Goal: Transaction & Acquisition: Book appointment/travel/reservation

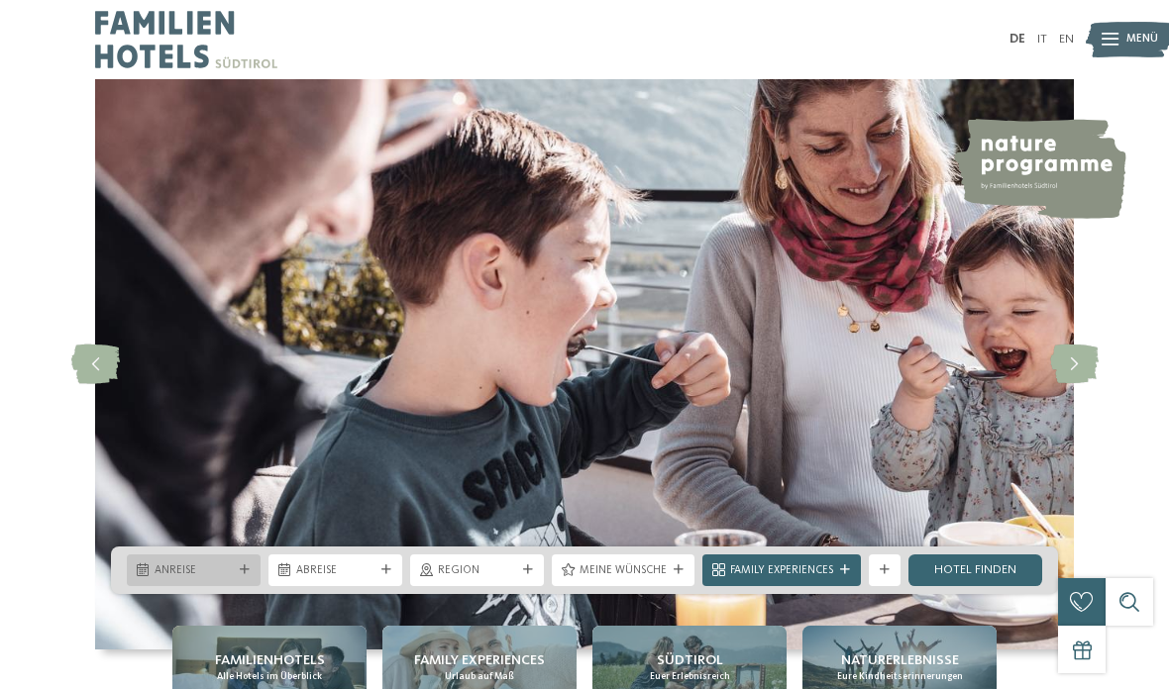
click at [184, 579] on span "Anreise" at bounding box center [194, 572] width 78 height 16
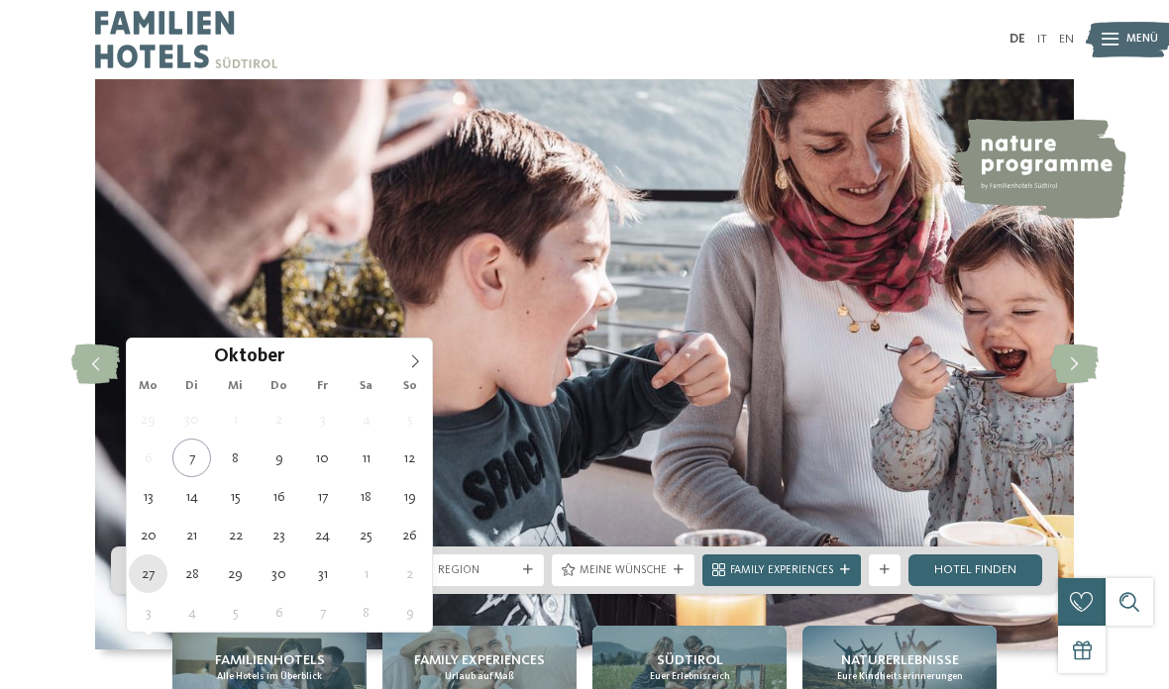
type div "[DATE]"
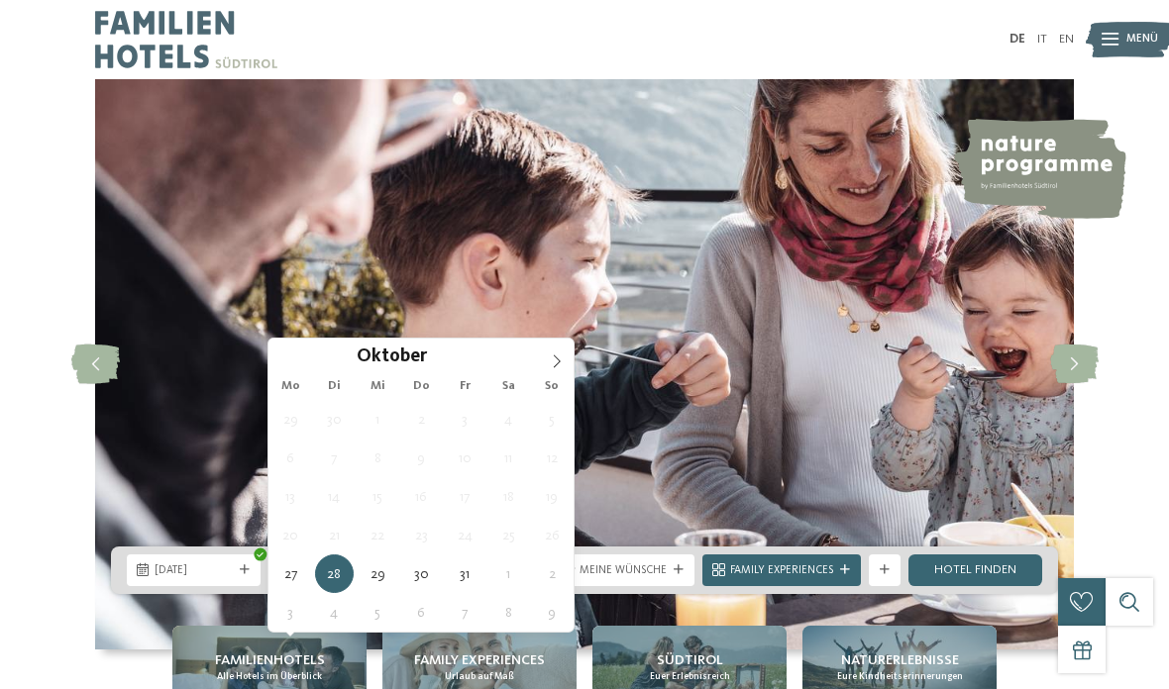
click at [336, 579] on span "[DATE]" at bounding box center [335, 572] width 78 height 16
type div "[DATE]"
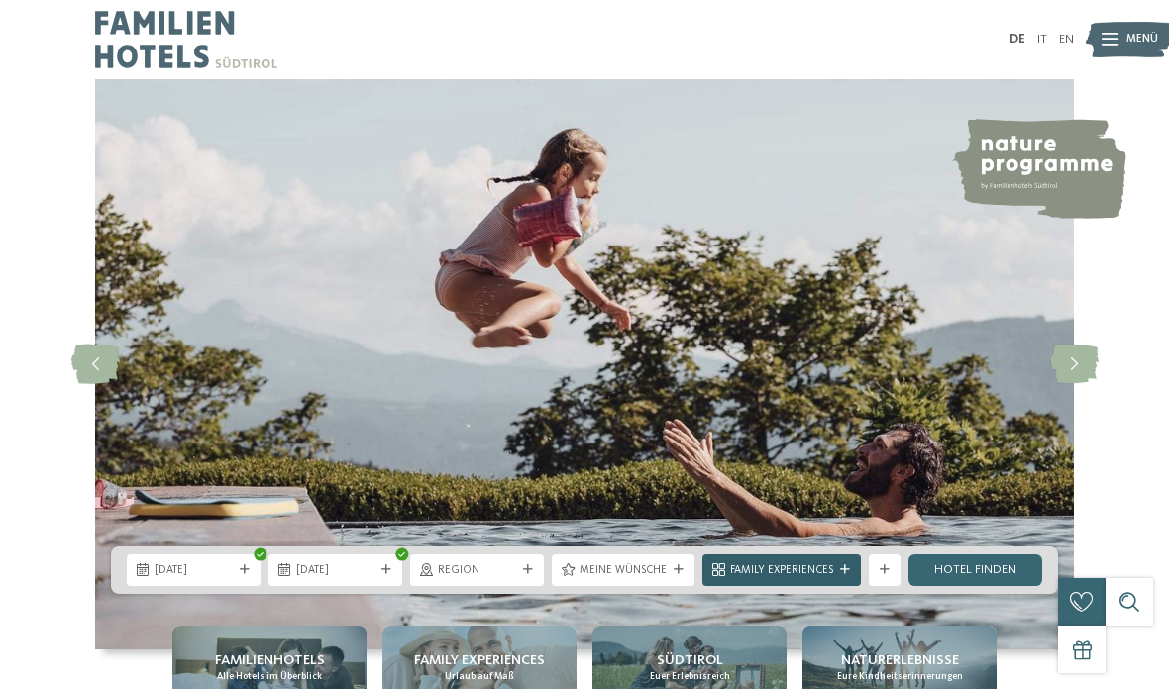
click at [810, 579] on span "Family Experiences" at bounding box center [781, 572] width 103 height 16
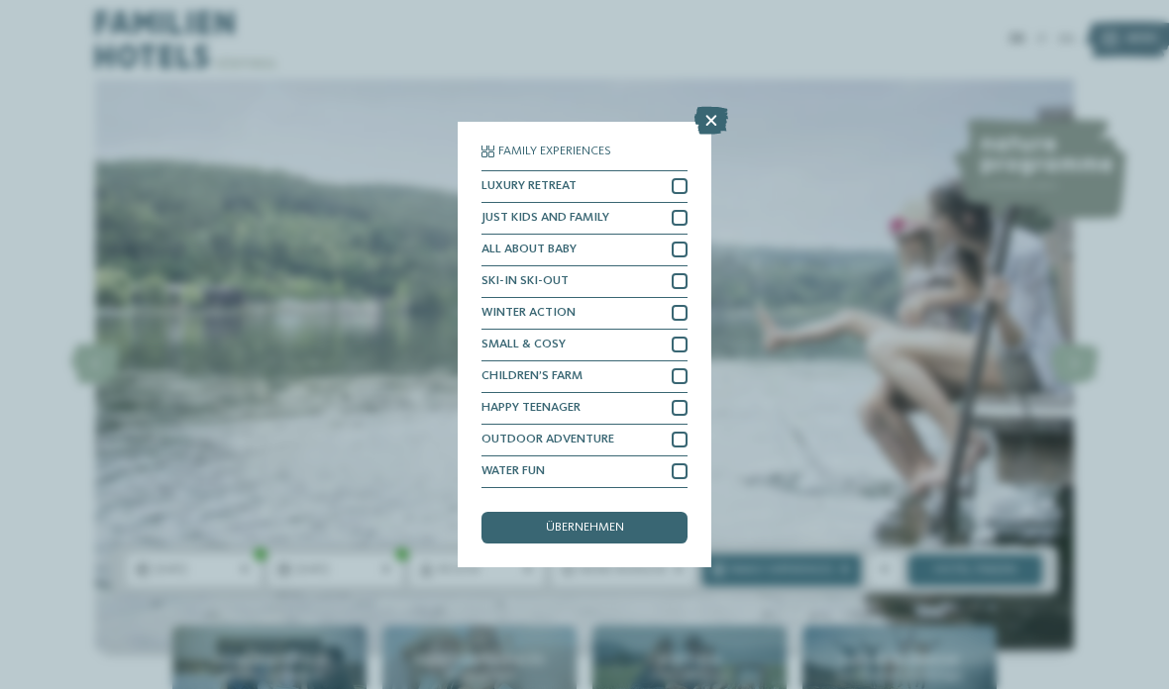
click at [690, 122] on div "Family Experiences LUXURY RETREAT JUST KIDS AND FAMILY" at bounding box center [585, 345] width 254 height 446
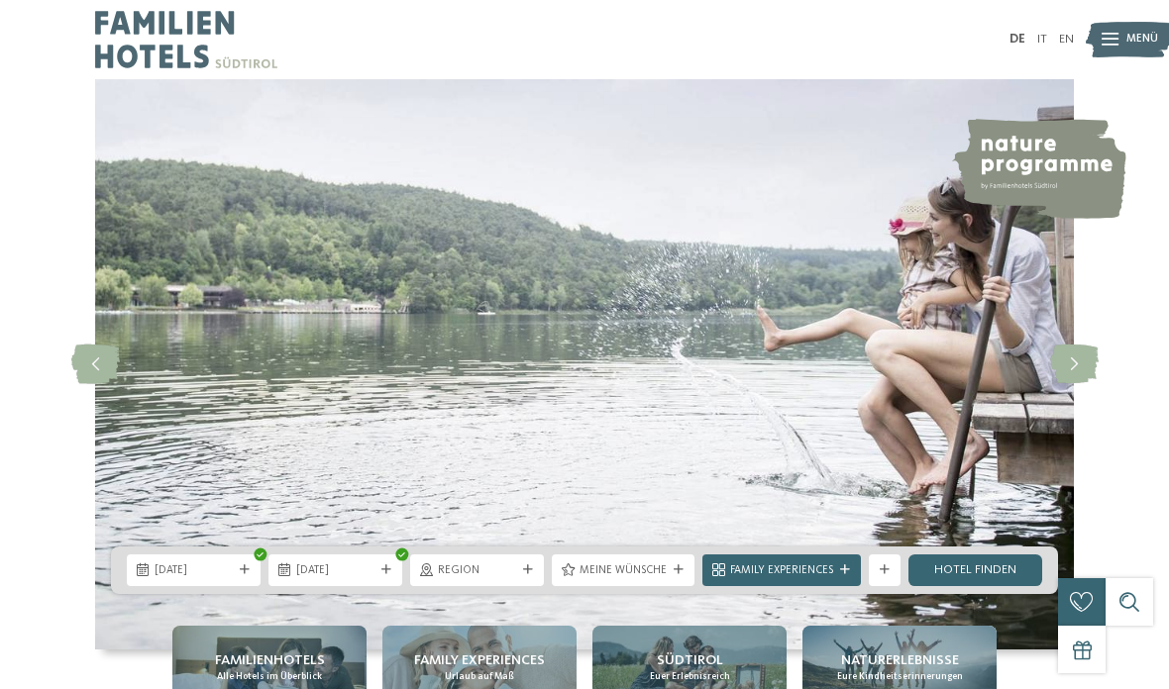
click at [702, 75] on div "DE IT EN Menü" at bounding box center [828, 39] width 489 height 79
click at [951, 586] on link "Hotel finden" at bounding box center [975, 571] width 134 height 32
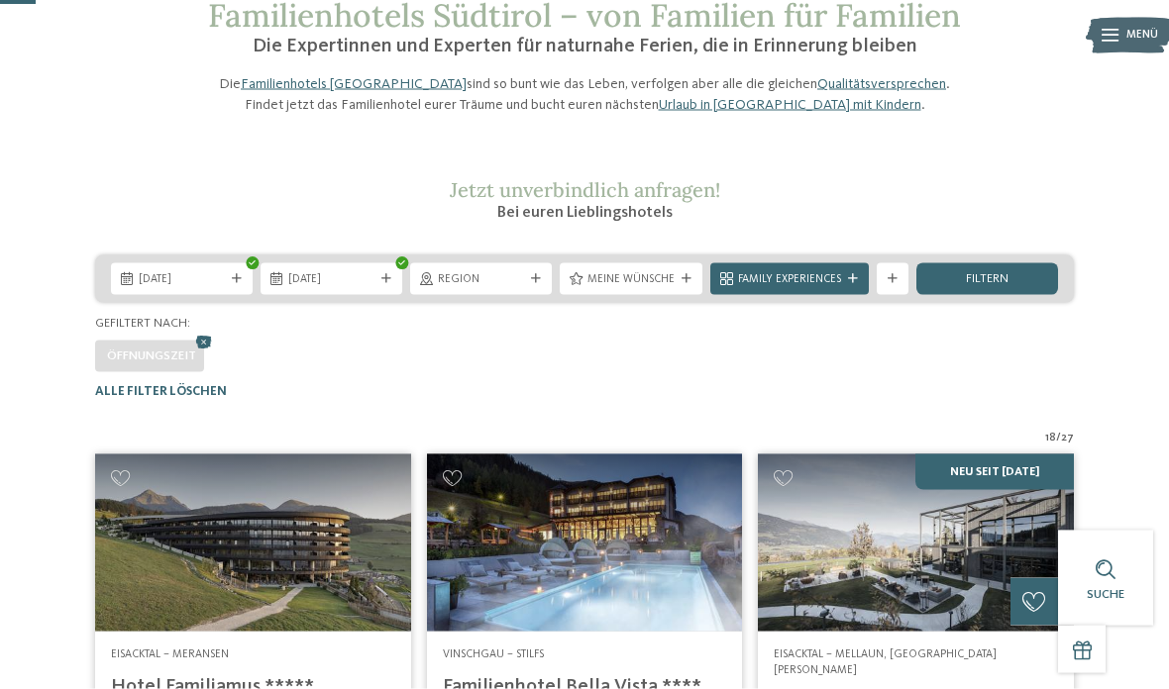
scroll to position [115, 0]
click at [889, 283] on icon at bounding box center [892, 278] width 10 height 10
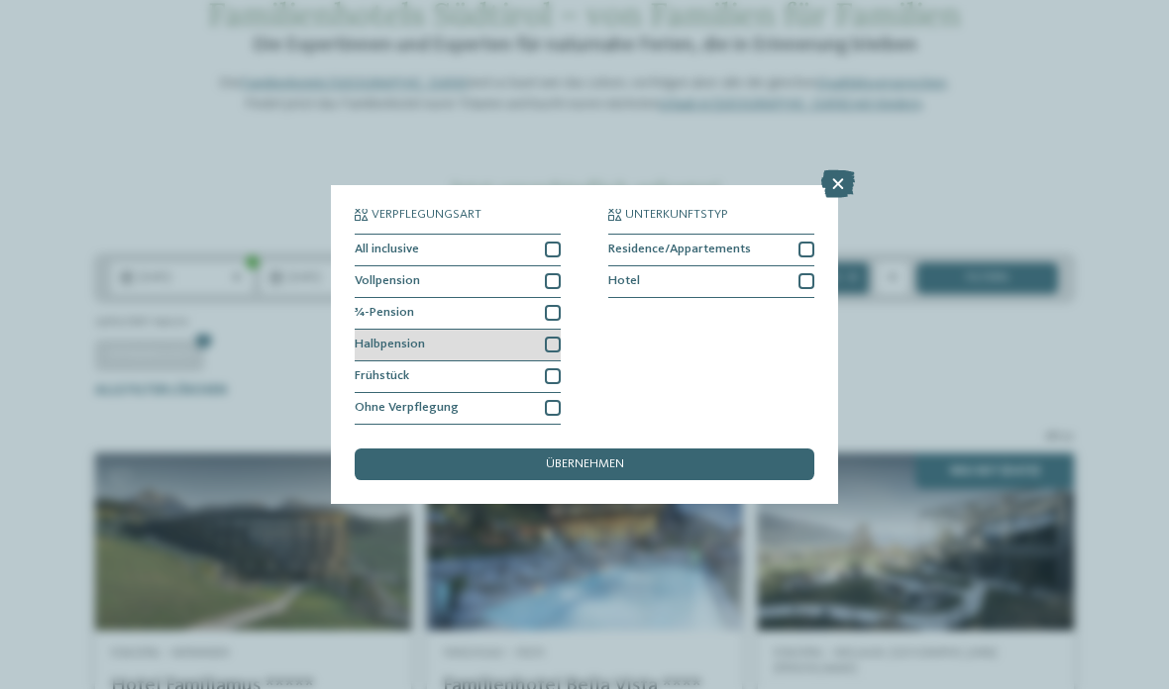
click at [429, 330] on div "Halbpension" at bounding box center [458, 346] width 206 height 32
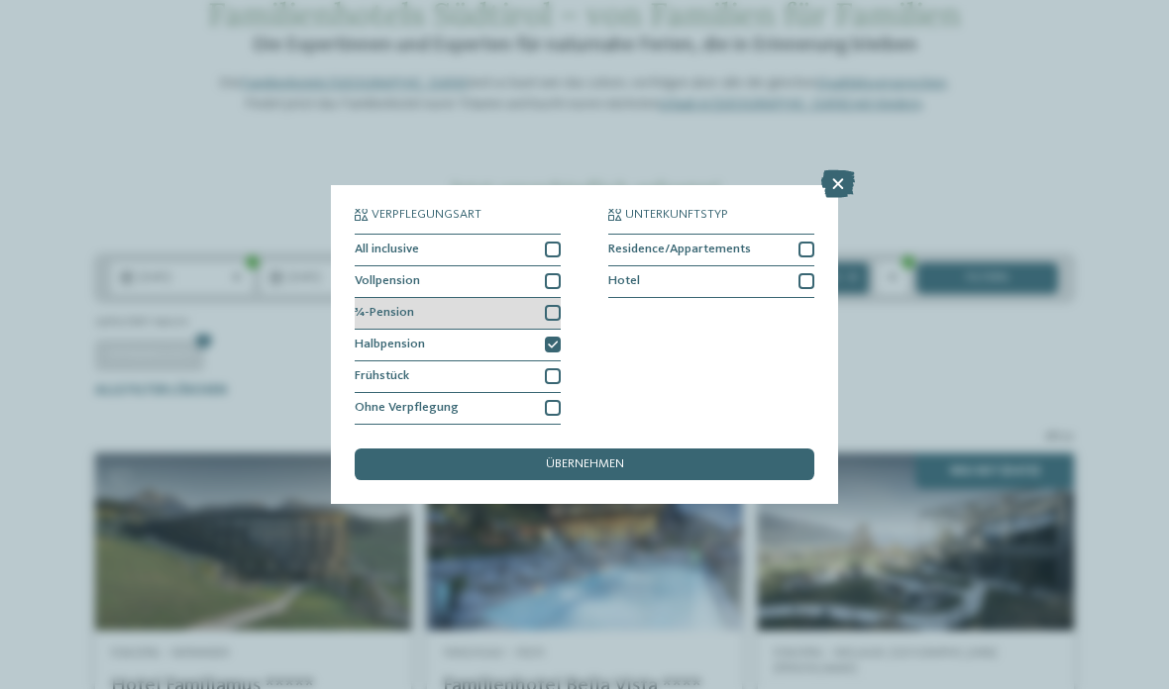
click at [412, 298] on div "¾-Pension" at bounding box center [458, 314] width 206 height 32
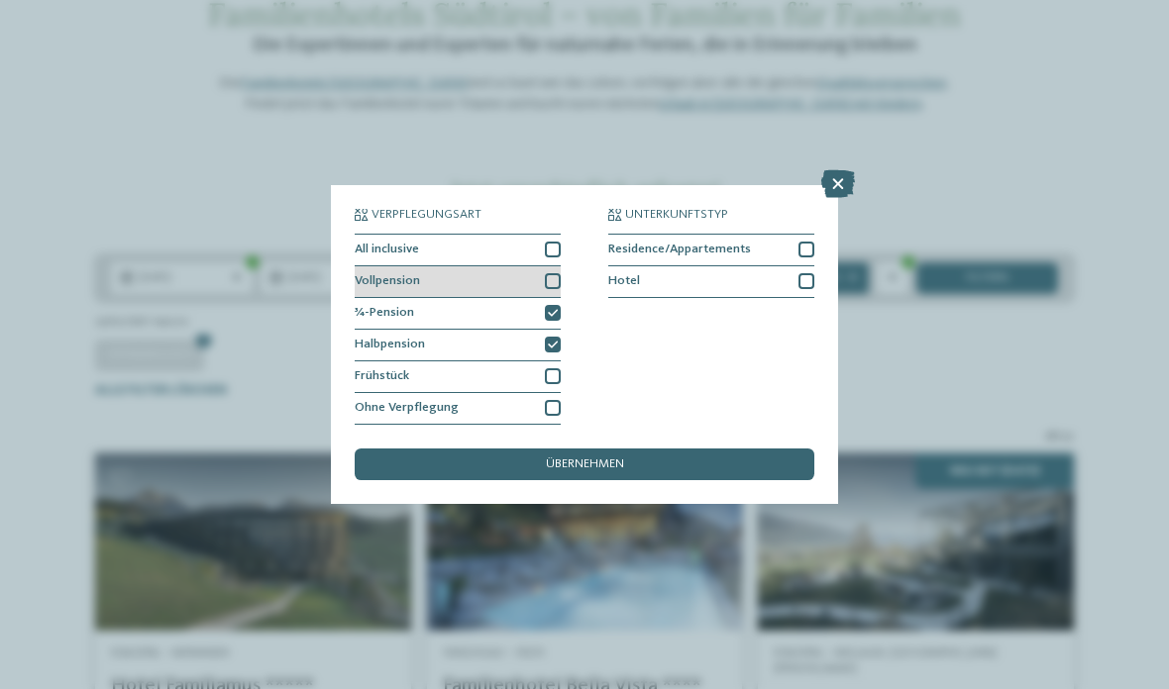
click at [395, 275] on span "Vollpension" at bounding box center [387, 281] width 65 height 13
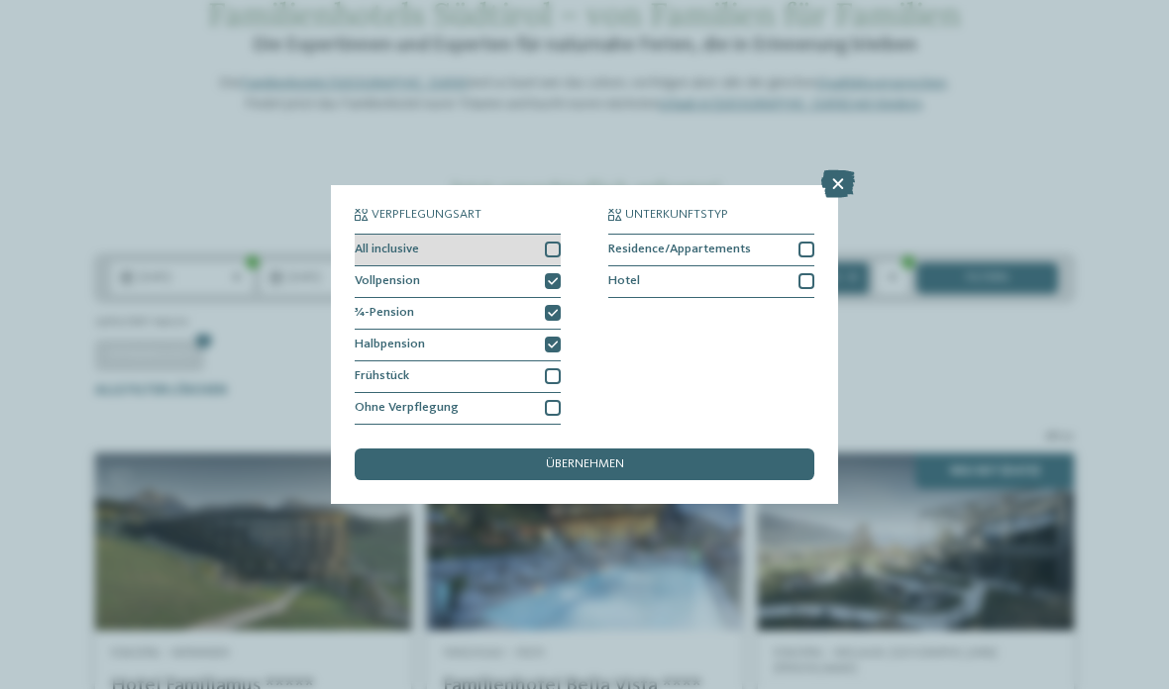
click at [387, 244] on span "All inclusive" at bounding box center [387, 250] width 64 height 13
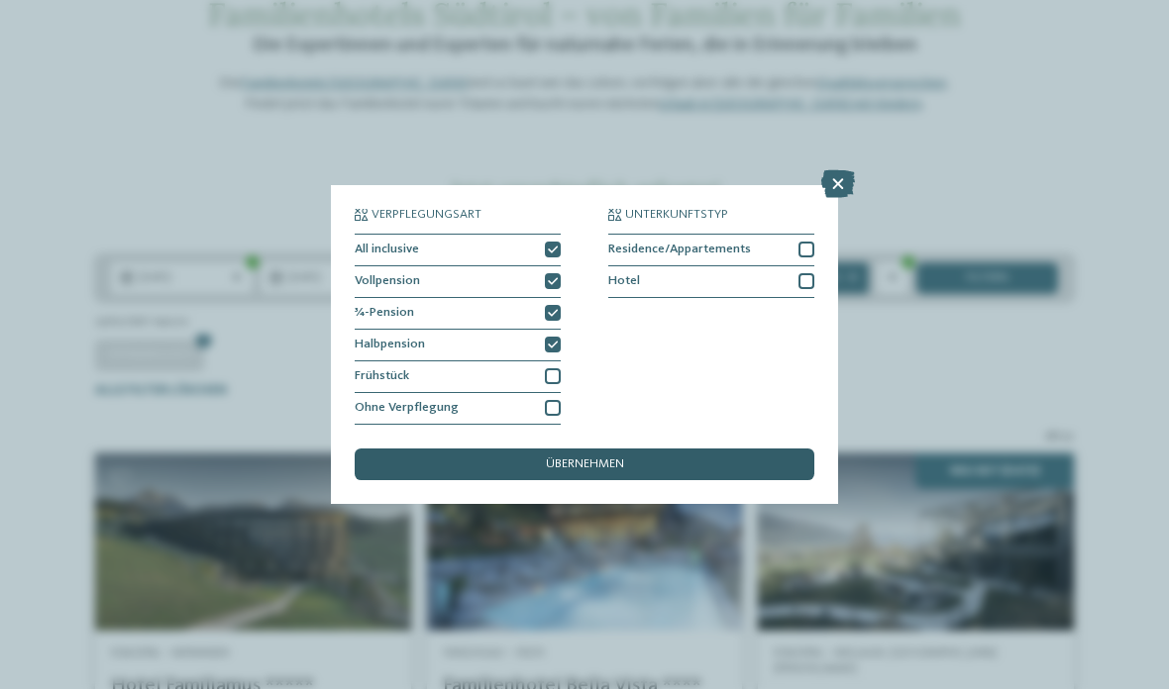
click at [575, 459] on span "übernehmen" at bounding box center [585, 465] width 78 height 13
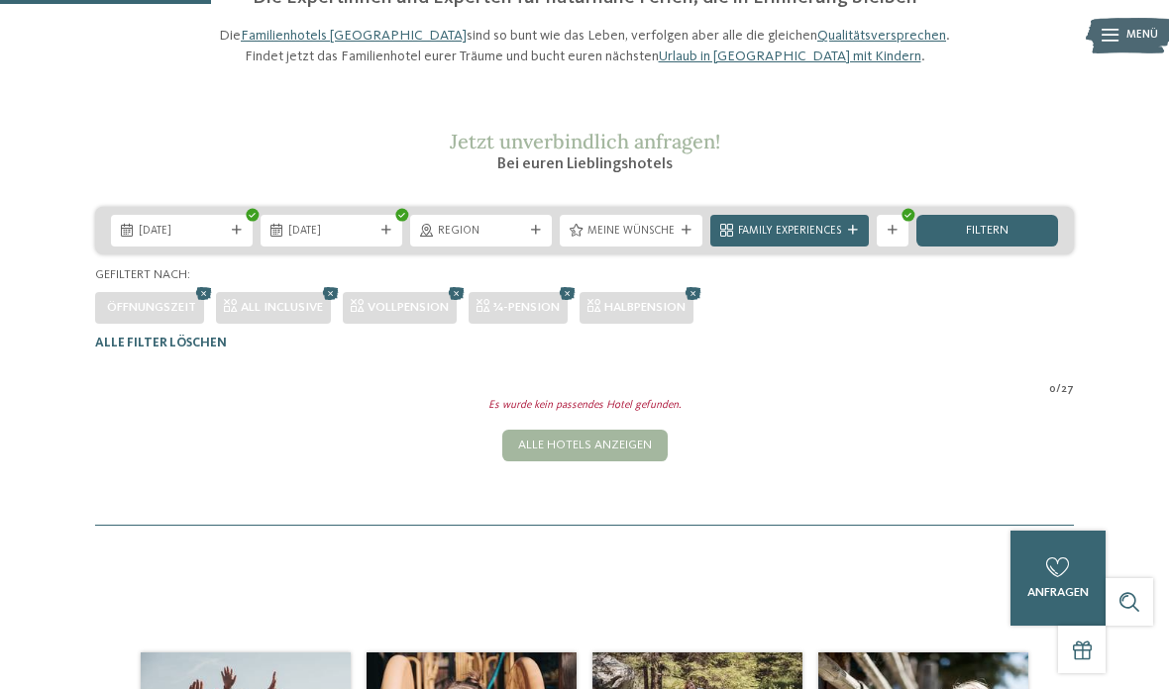
scroll to position [163, 0]
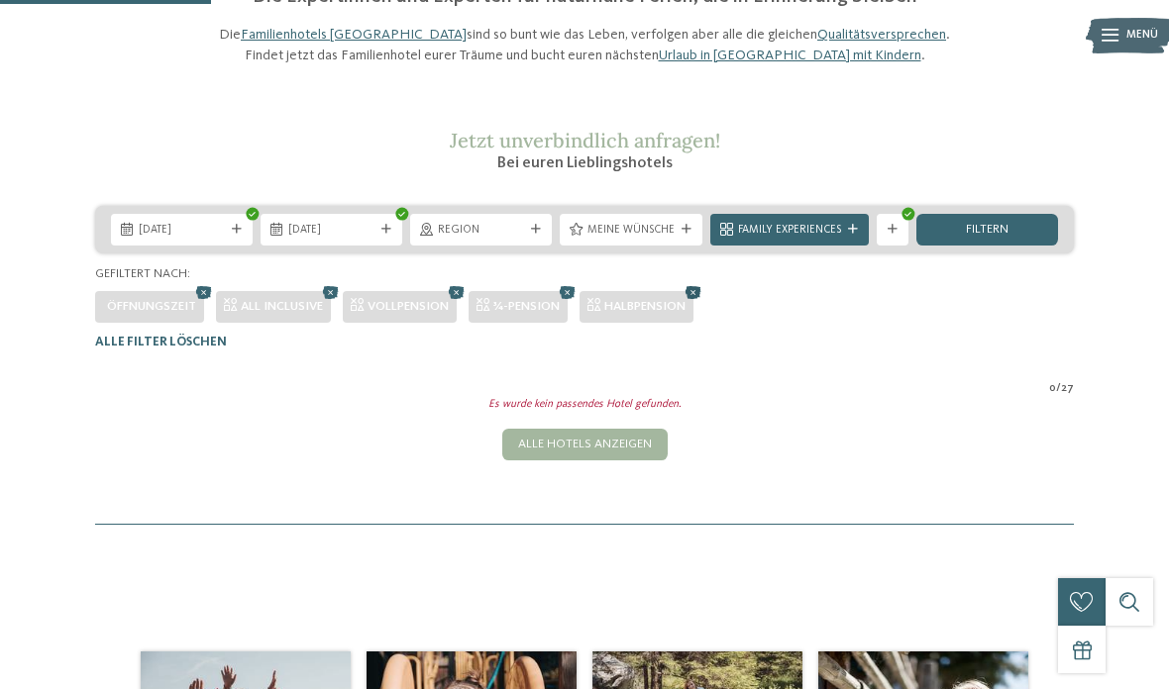
click at [704, 303] on icon at bounding box center [693, 292] width 24 height 21
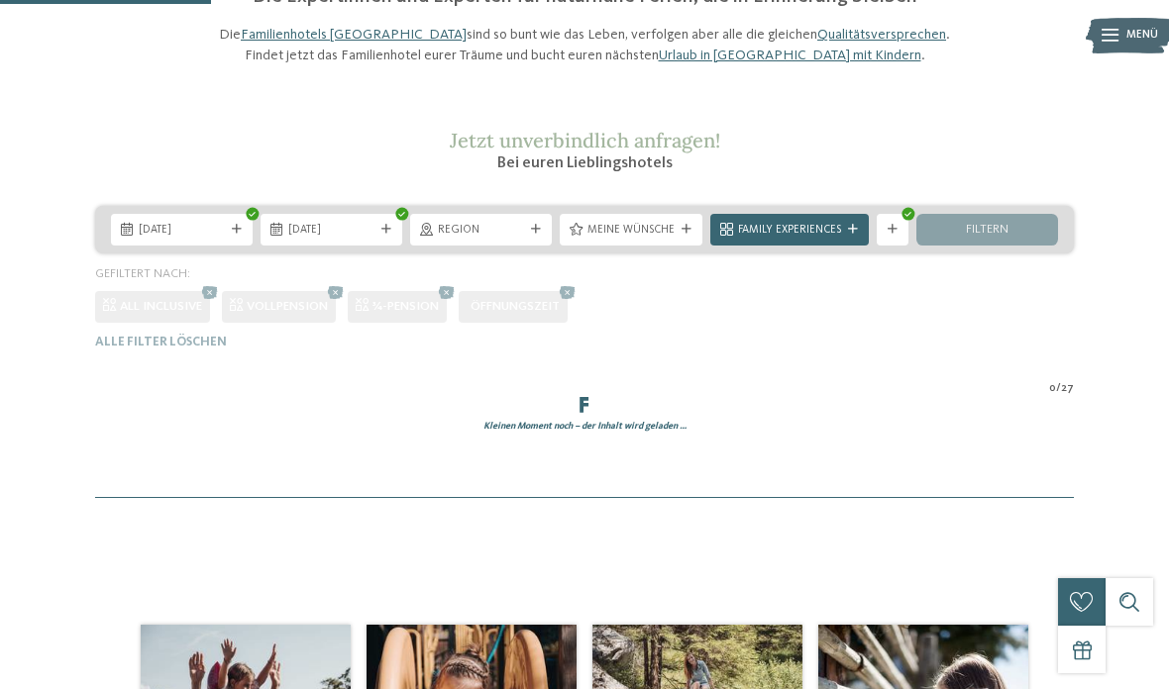
click at [563, 335] on div "Alle Filter löschen" at bounding box center [584, 342] width 979 height 15
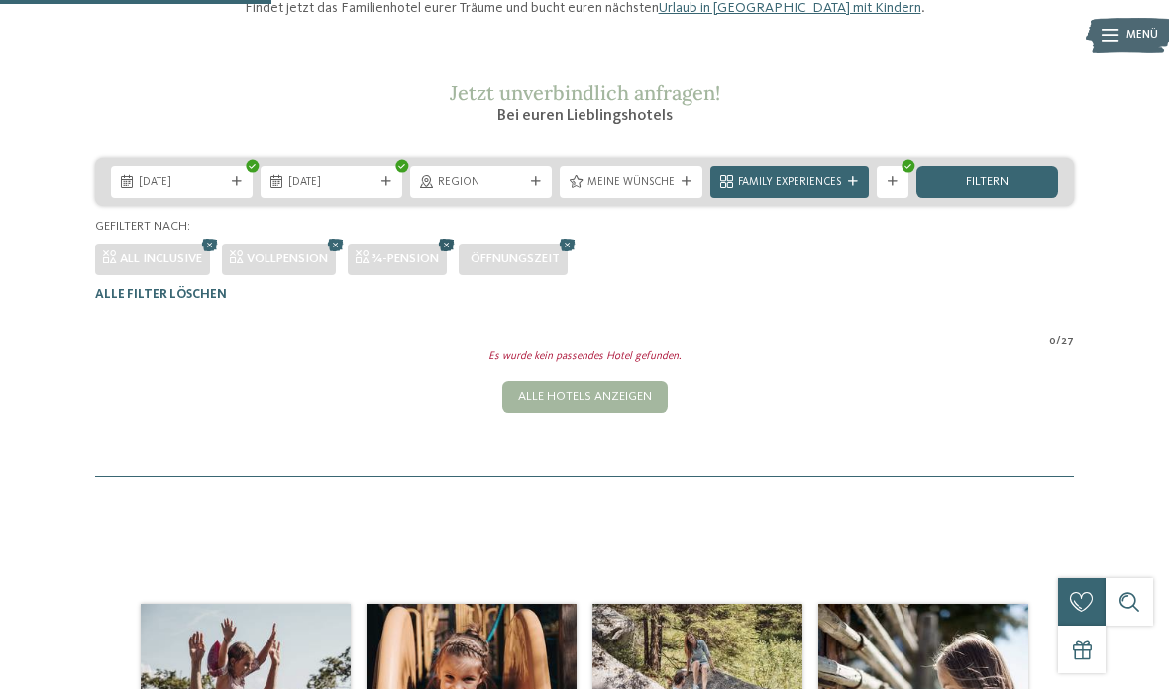
click at [443, 256] on icon at bounding box center [447, 245] width 24 height 21
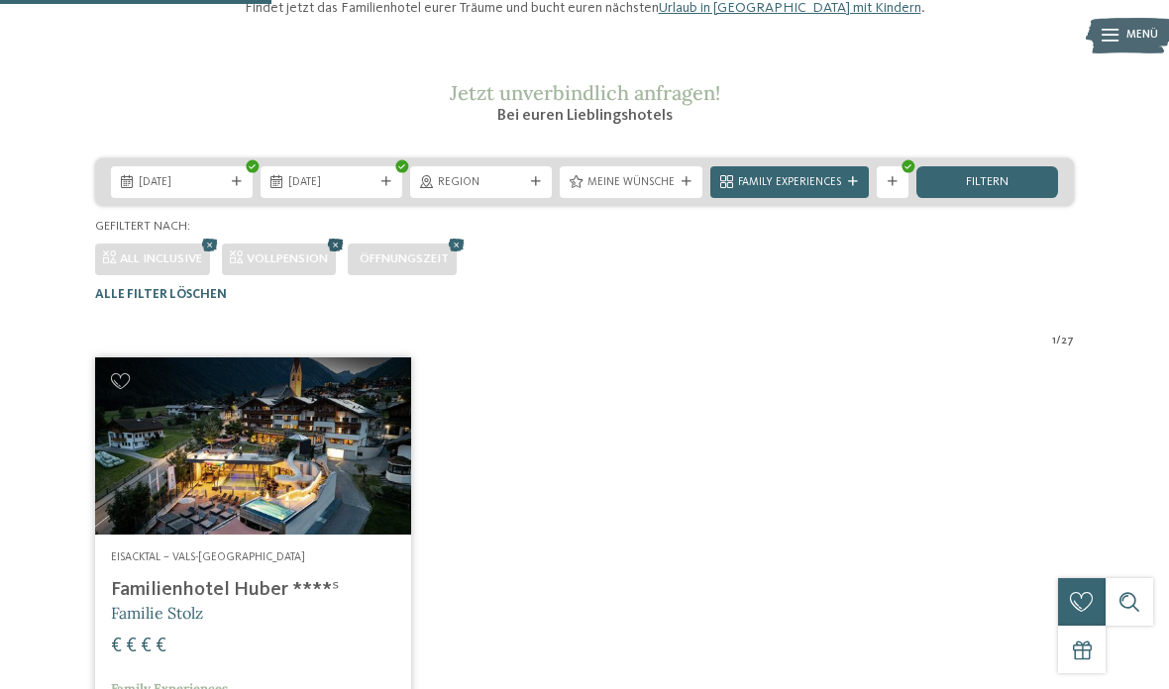
click at [335, 256] on icon at bounding box center [336, 245] width 24 height 21
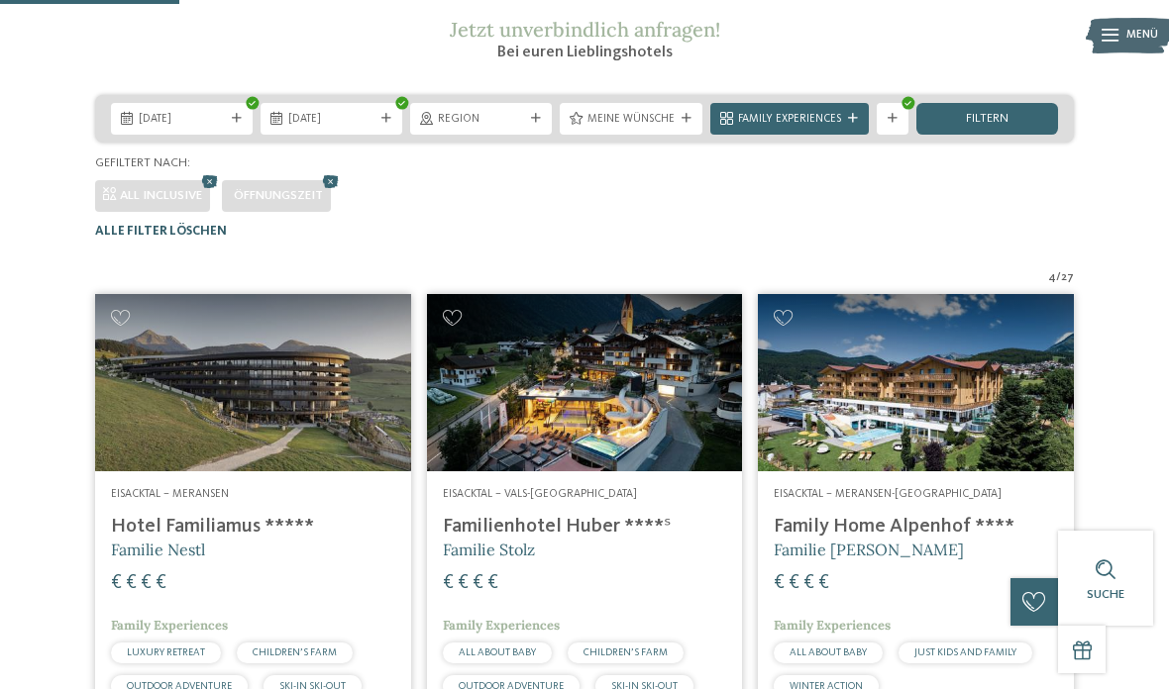
click at [206, 238] on span "Alle Filter löschen" at bounding box center [161, 231] width 132 height 13
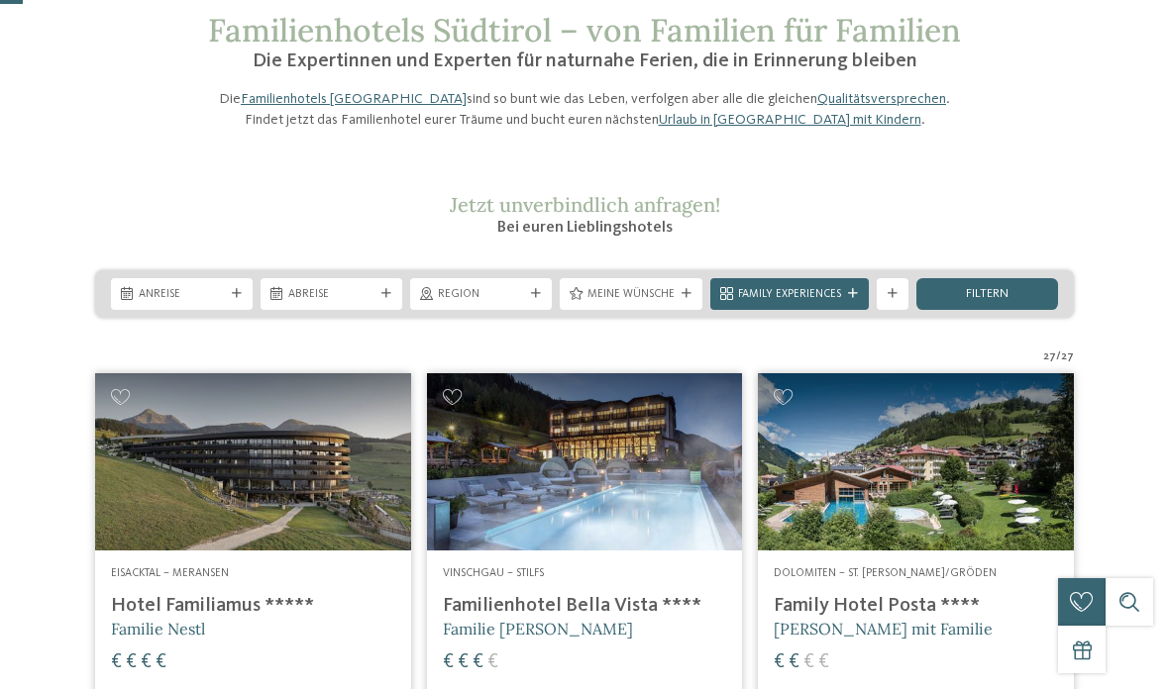
scroll to position [99, 0]
click at [986, 301] on span "filtern" at bounding box center [987, 294] width 43 height 13
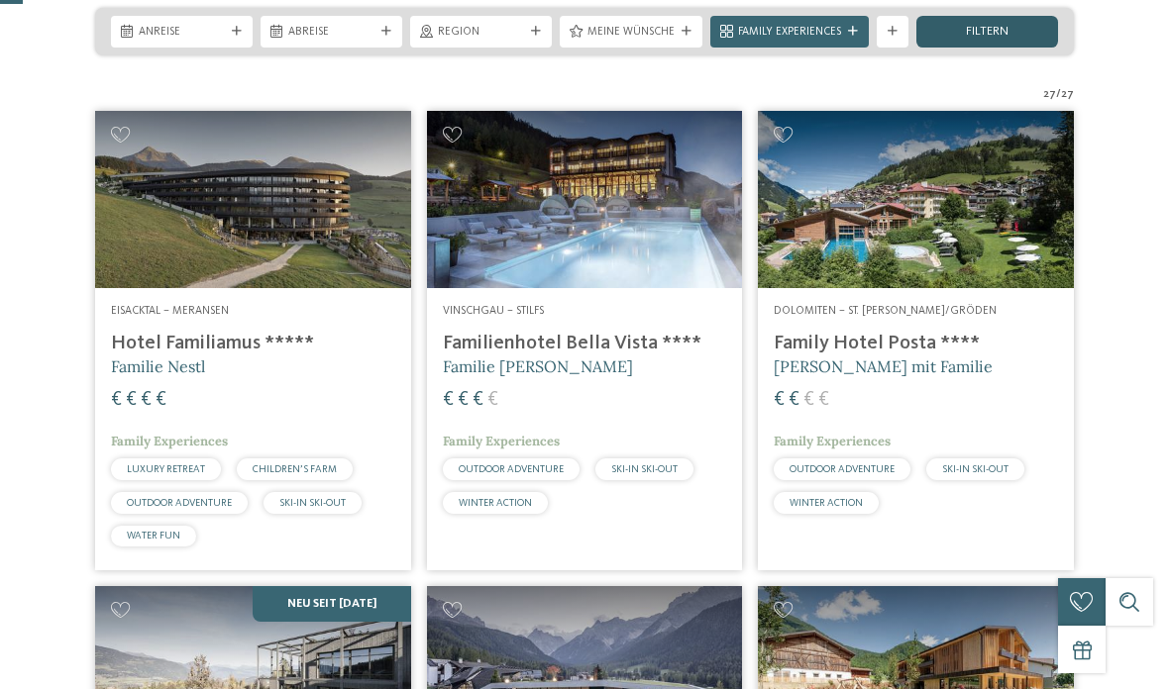
scroll to position [391, 0]
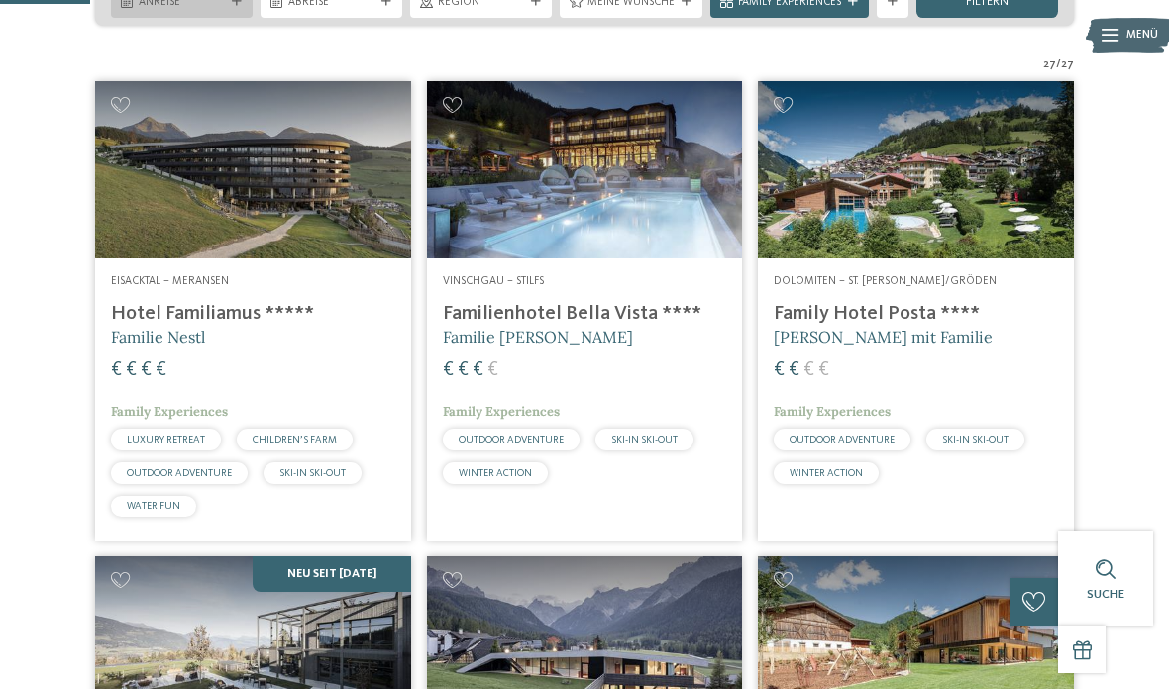
click at [162, 11] on span "Anreise" at bounding box center [182, 3] width 86 height 16
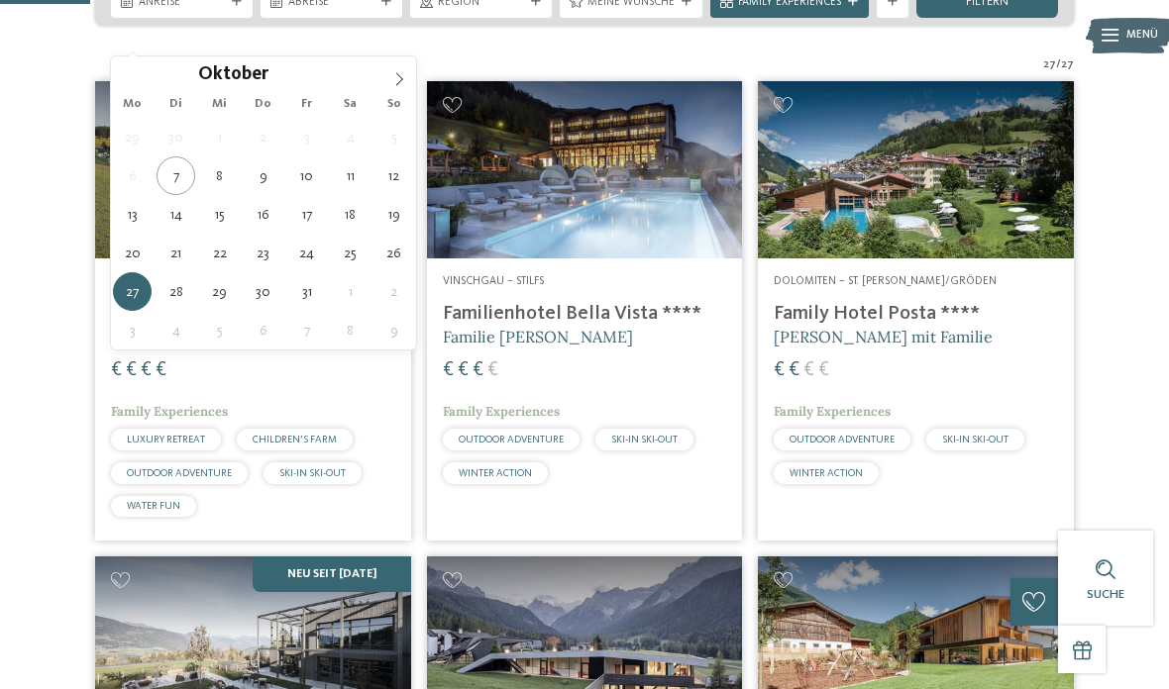
type div "27.10.2025"
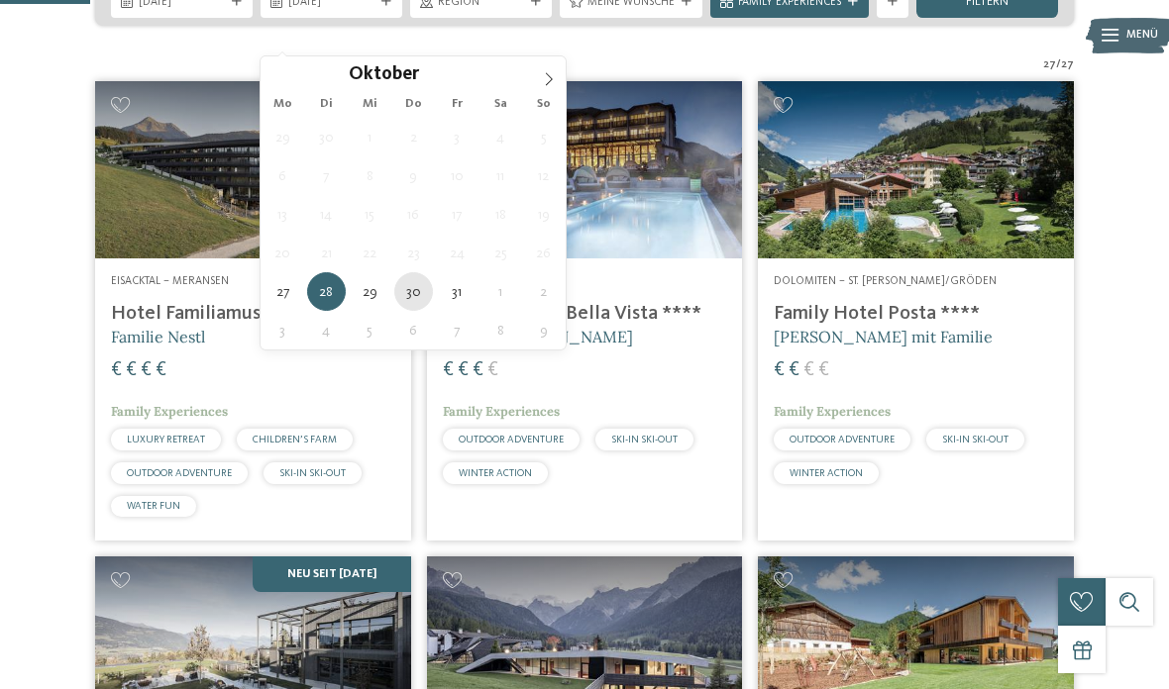
type div "30.10.2025"
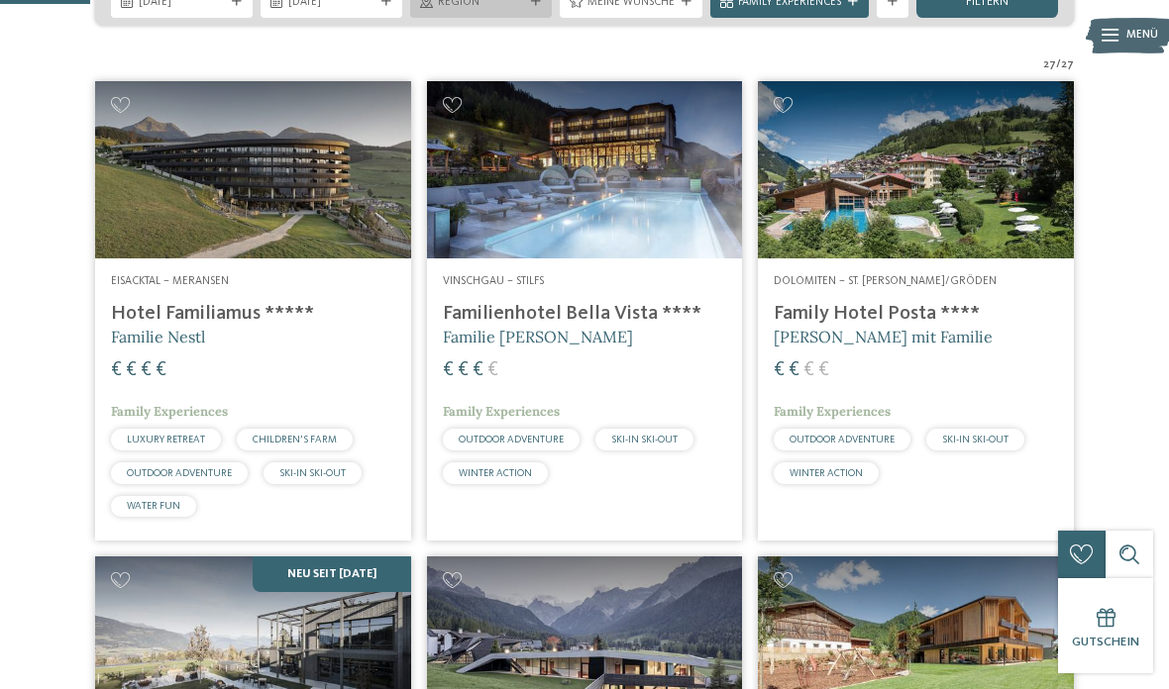
click at [468, 11] on span "Region" at bounding box center [481, 3] width 86 height 16
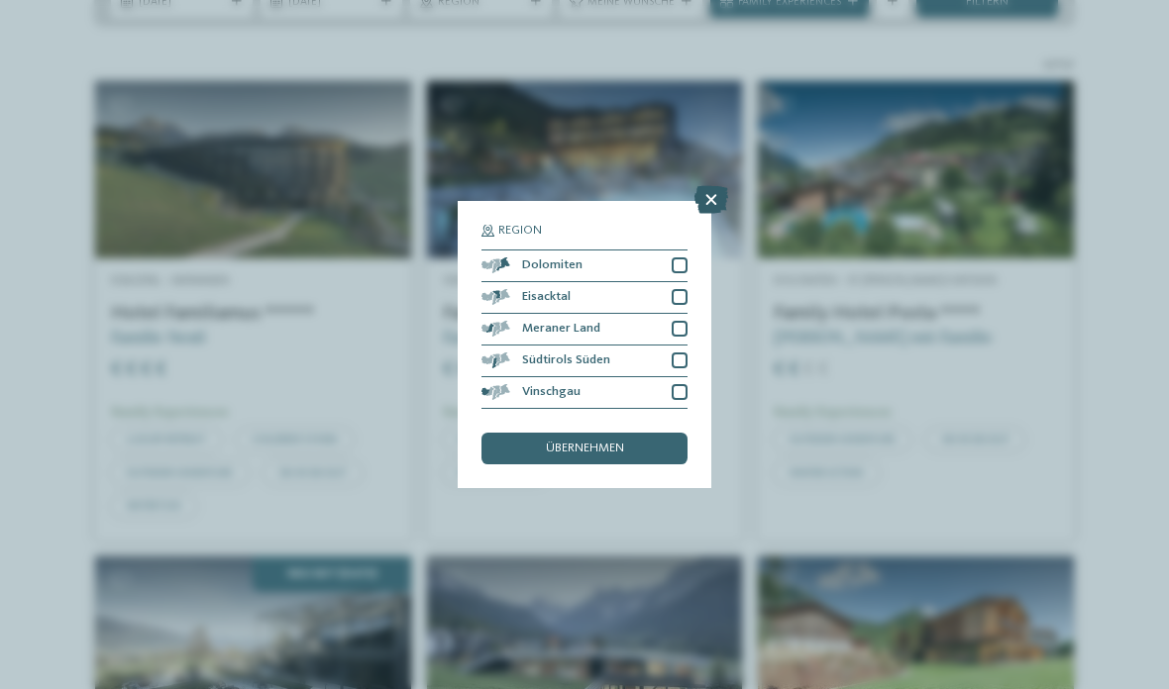
click at [719, 186] on icon at bounding box center [711, 200] width 34 height 28
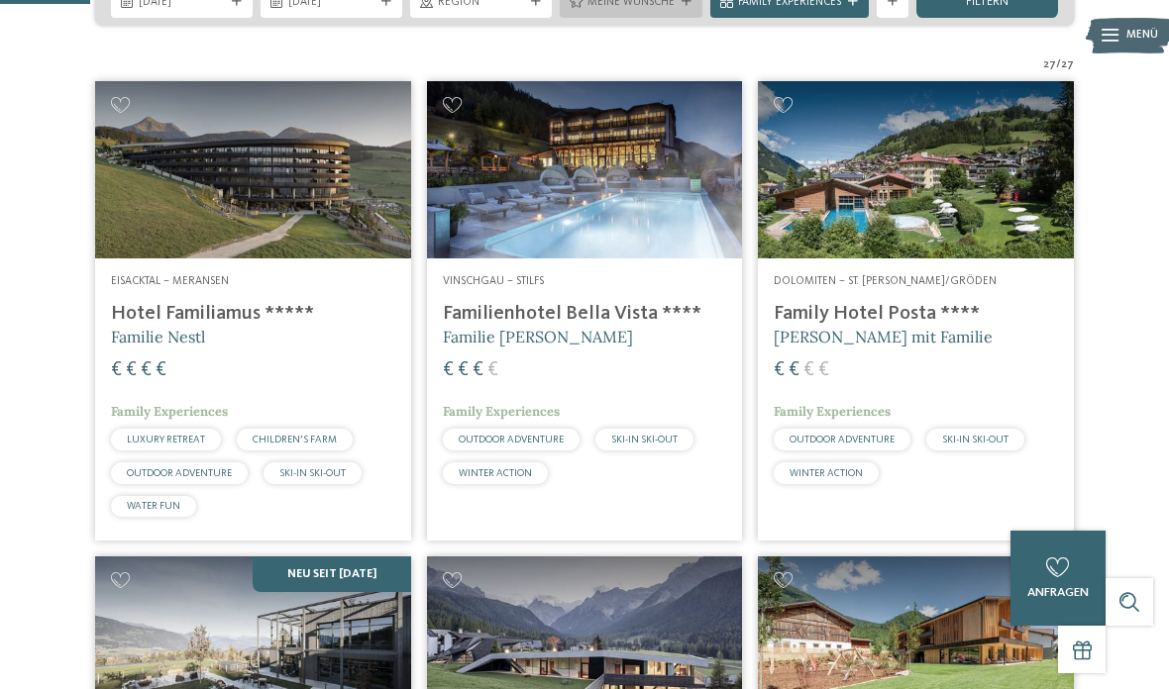
click at [637, 11] on span "Meine Wünsche" at bounding box center [630, 3] width 87 height 16
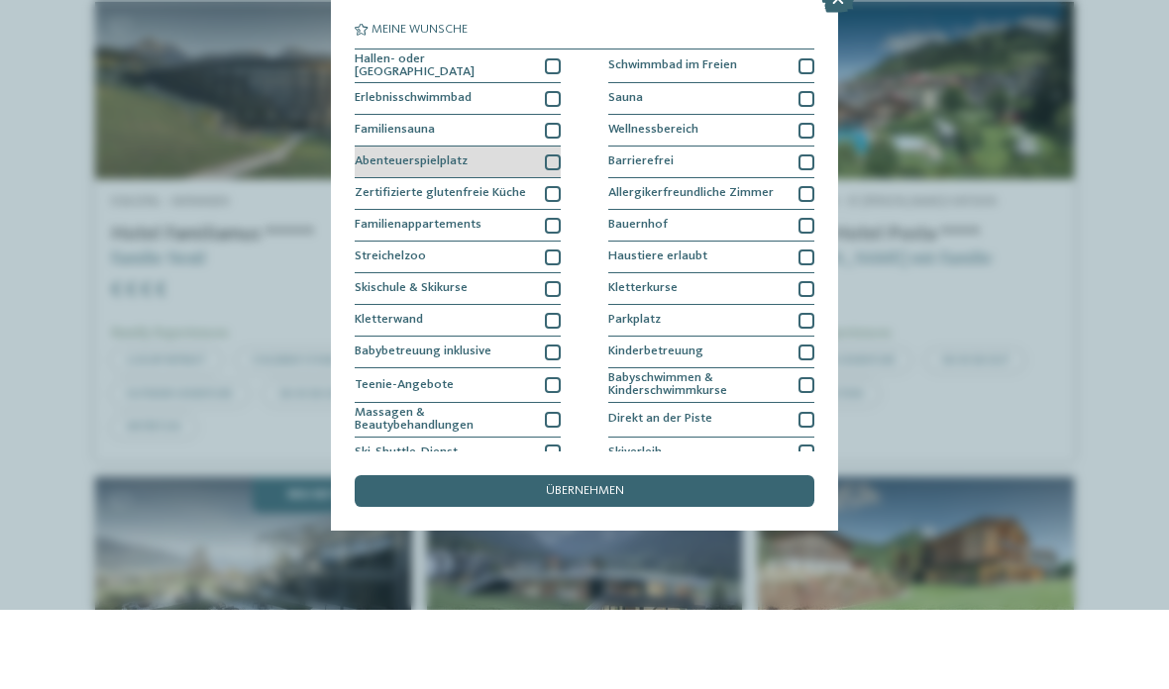
click at [547, 226] on div "Abenteuerspielplatz" at bounding box center [458, 242] width 206 height 32
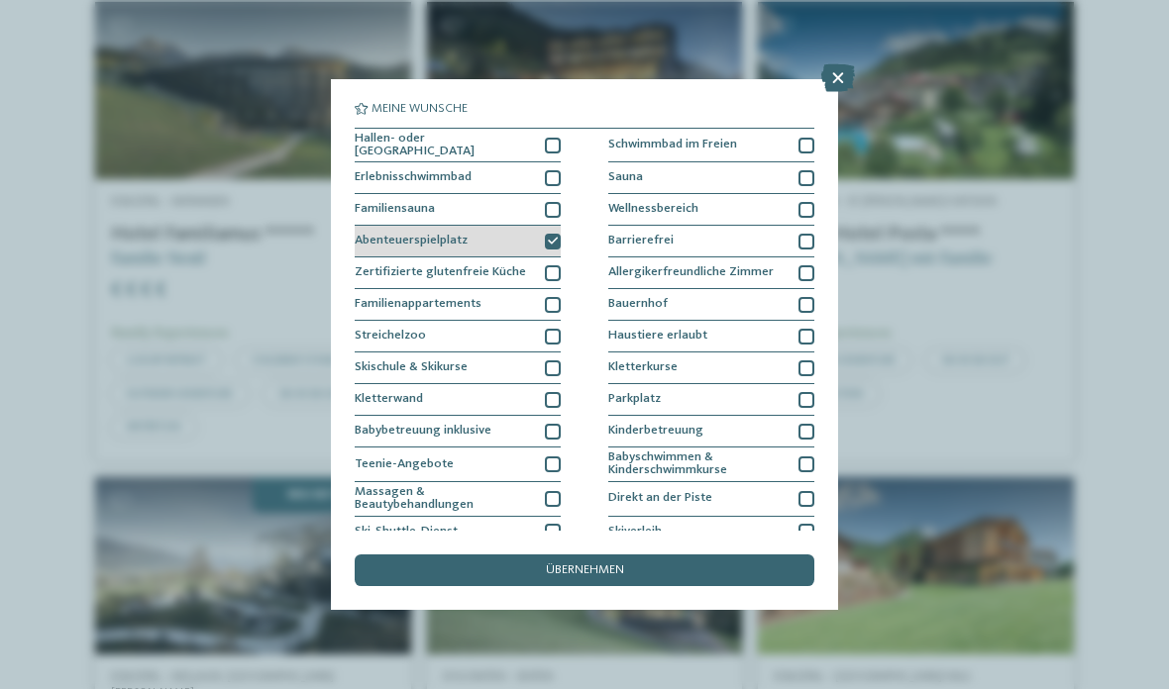
click at [519, 236] on div "Abenteuerspielplatz" at bounding box center [458, 242] width 206 height 32
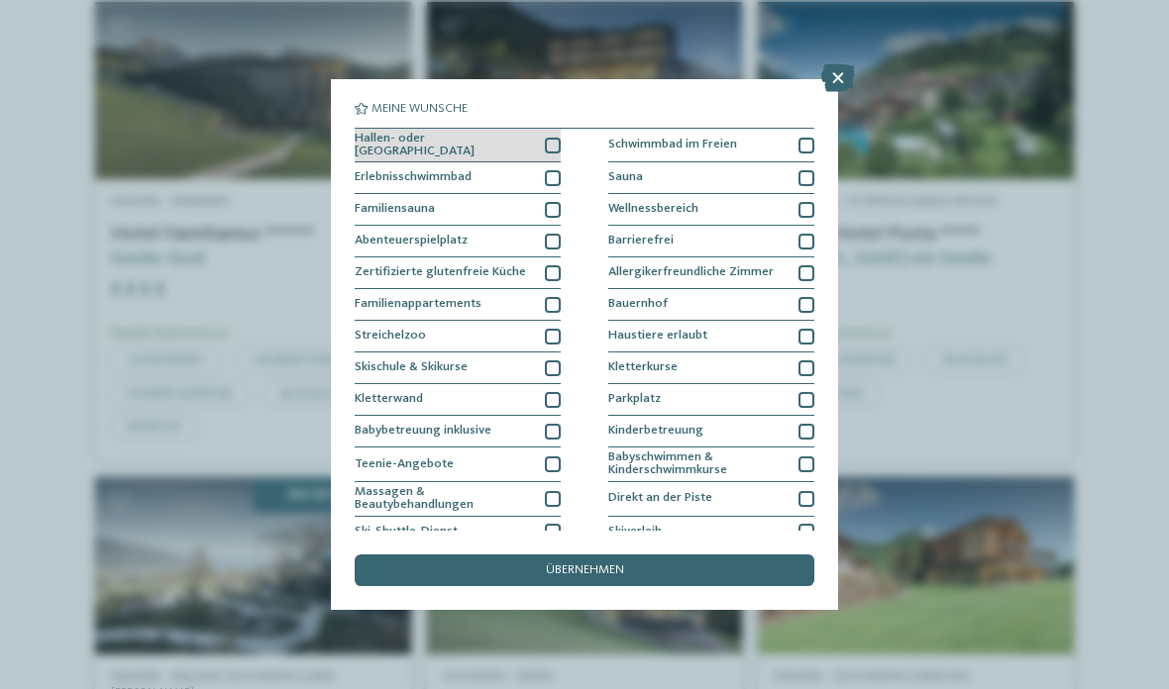
click at [550, 131] on div "Hallen- oder Schleusenbad" at bounding box center [458, 146] width 206 height 35
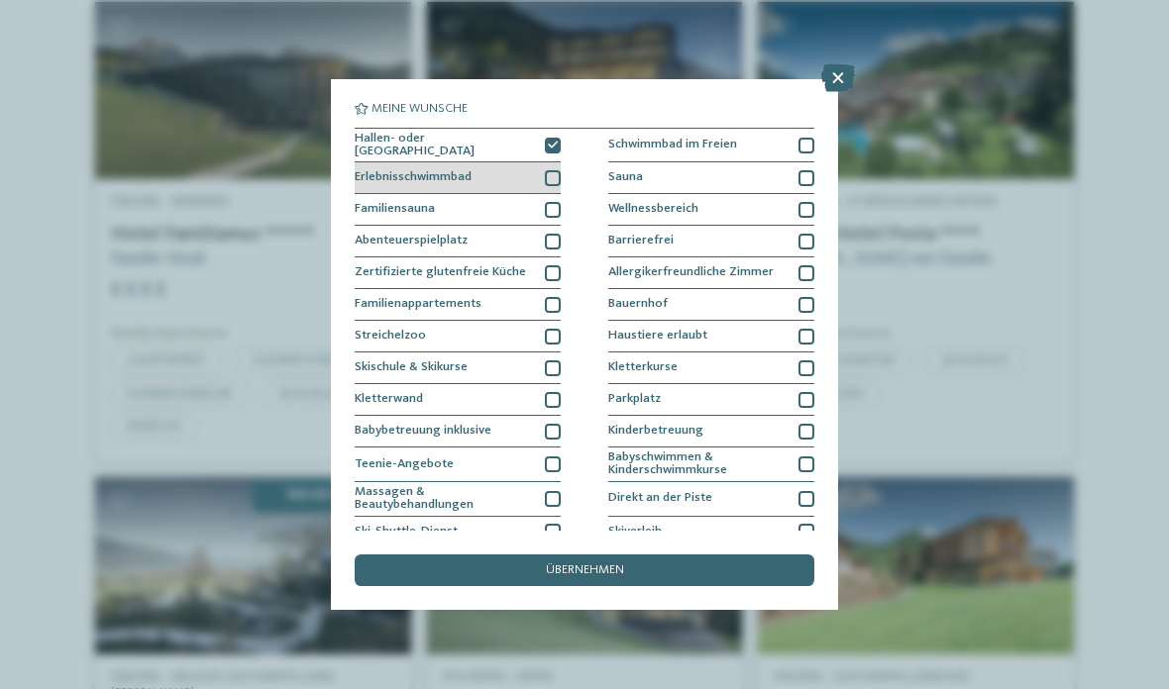
click at [560, 189] on div "Erlebnisschwimmbad" at bounding box center [458, 178] width 206 height 32
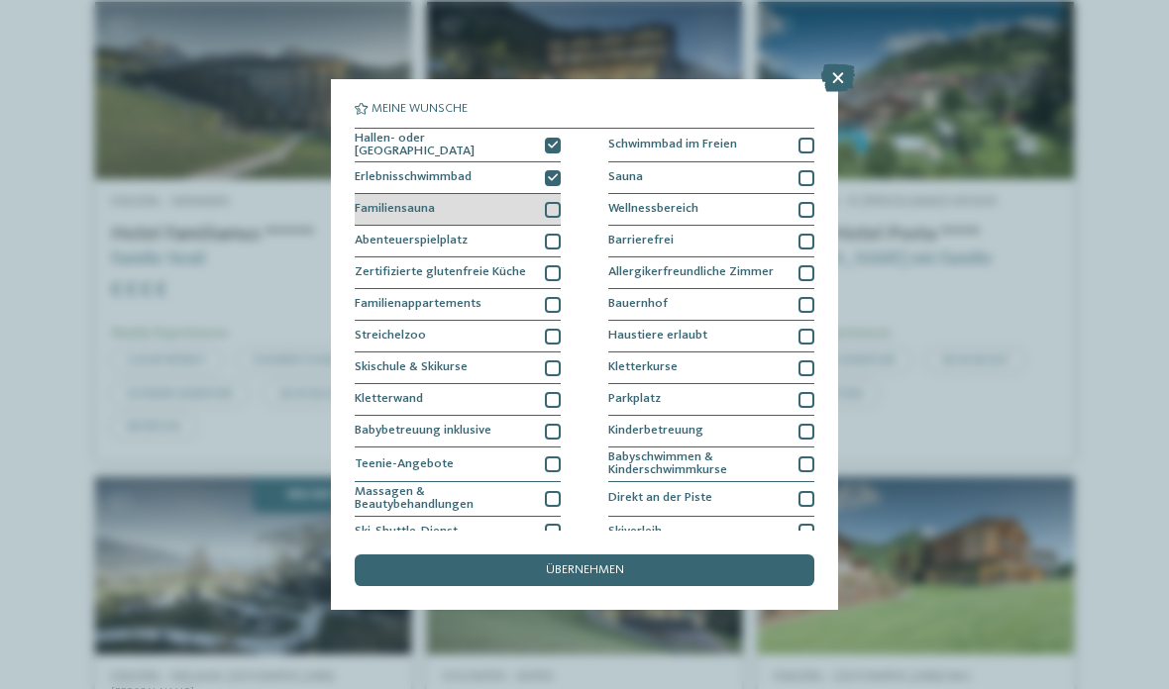
click at [556, 202] on div at bounding box center [553, 210] width 16 height 16
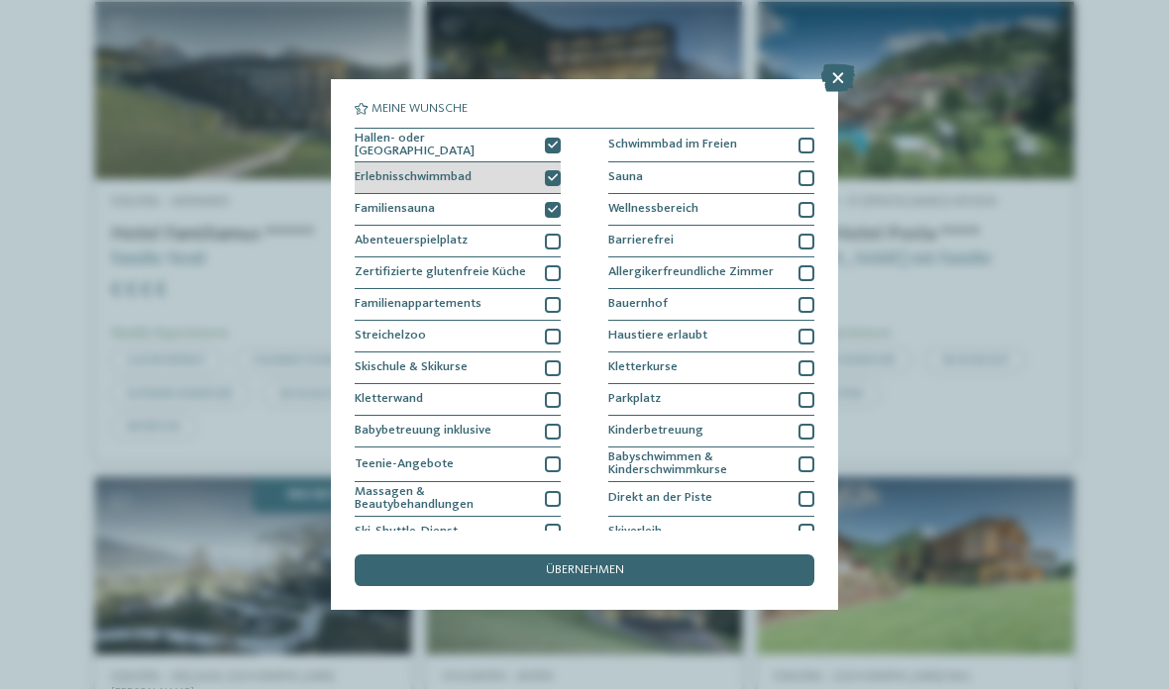
click at [555, 162] on div "Erlebnisschwimmbad" at bounding box center [458, 178] width 206 height 32
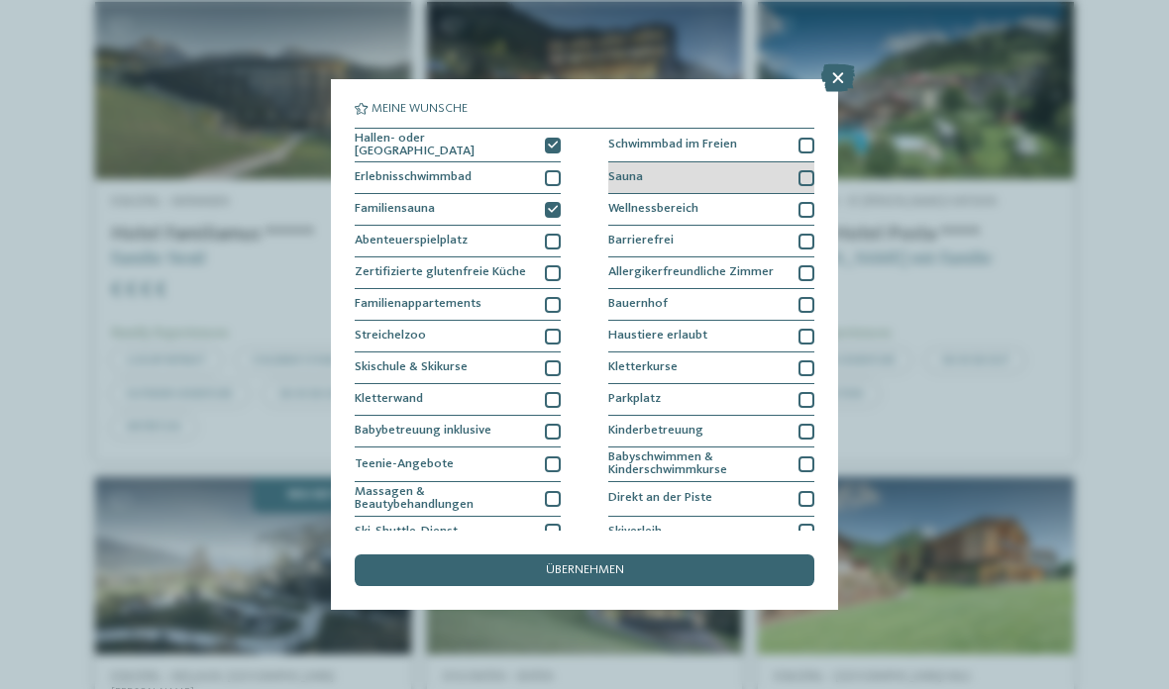
click at [671, 166] on div "Sauna" at bounding box center [711, 178] width 206 height 32
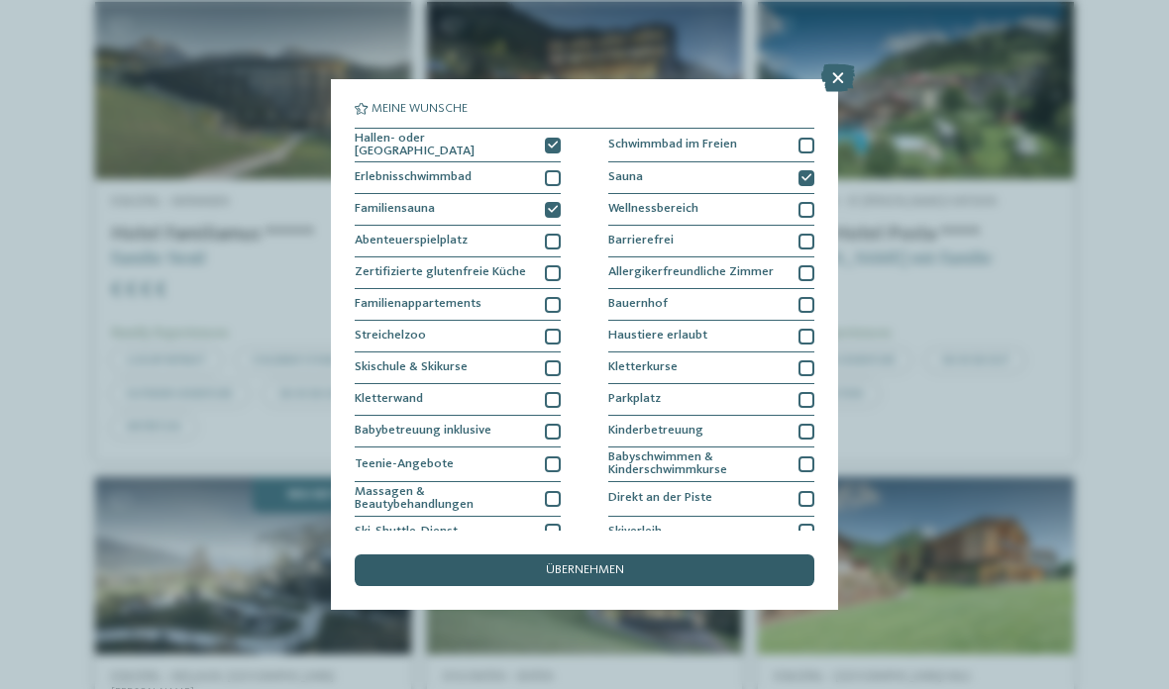
click at [570, 565] on span "übernehmen" at bounding box center [585, 571] width 78 height 13
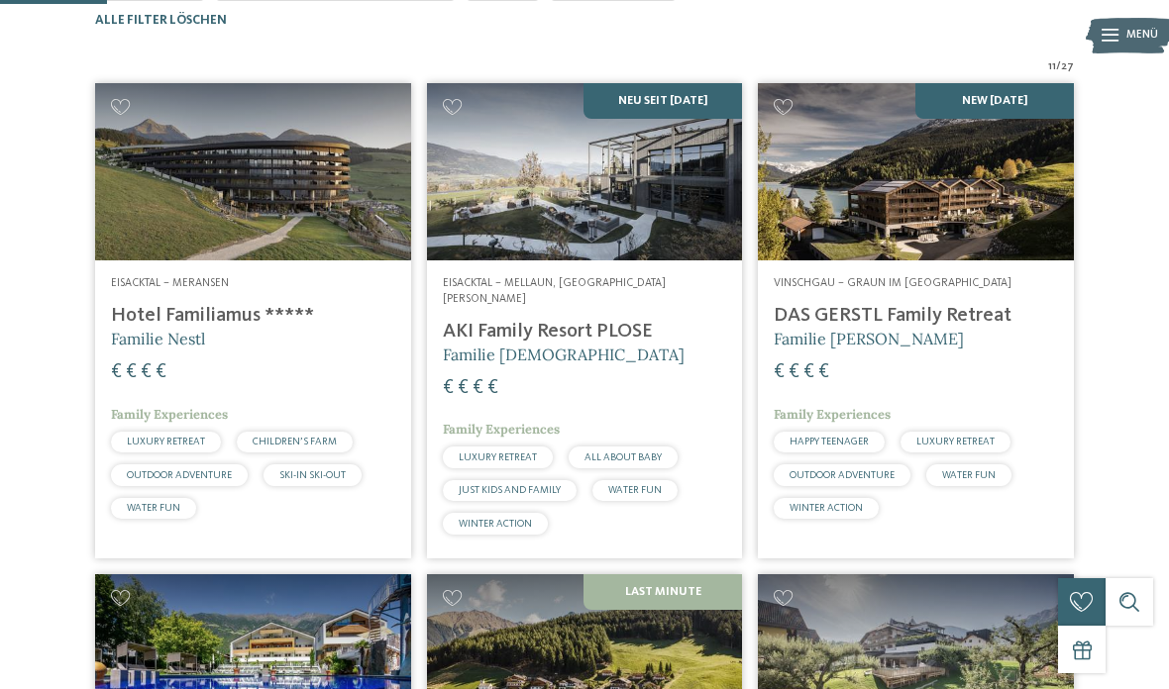
scroll to position [486, 0]
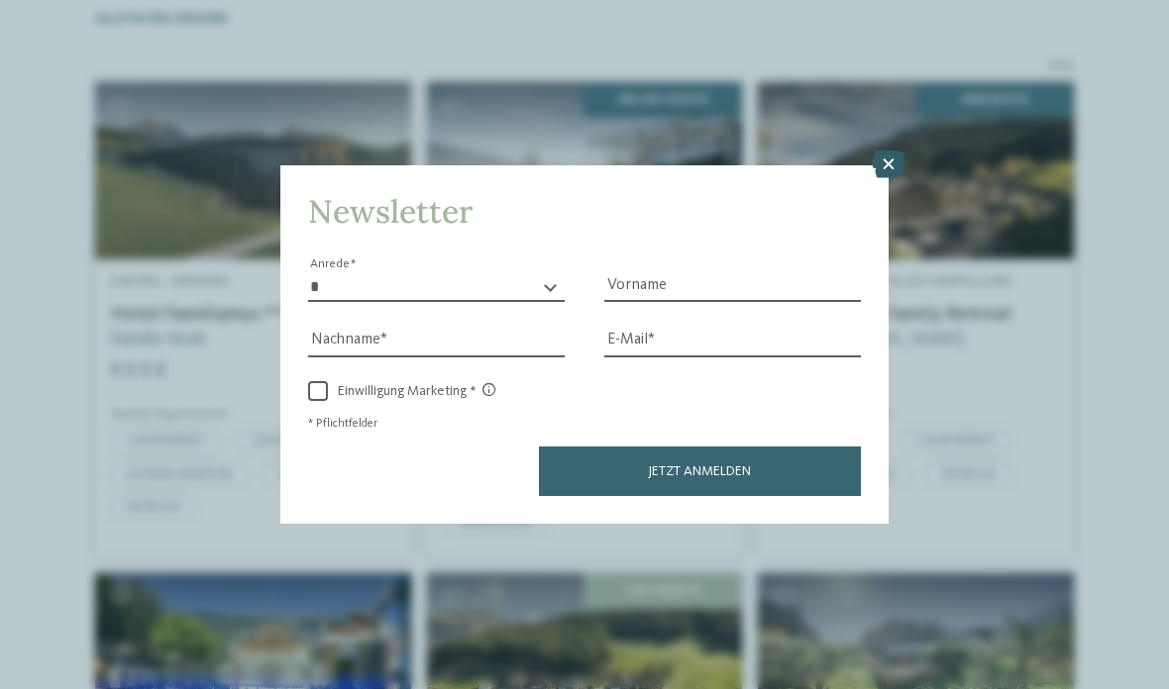
click at [878, 151] on icon at bounding box center [889, 165] width 34 height 28
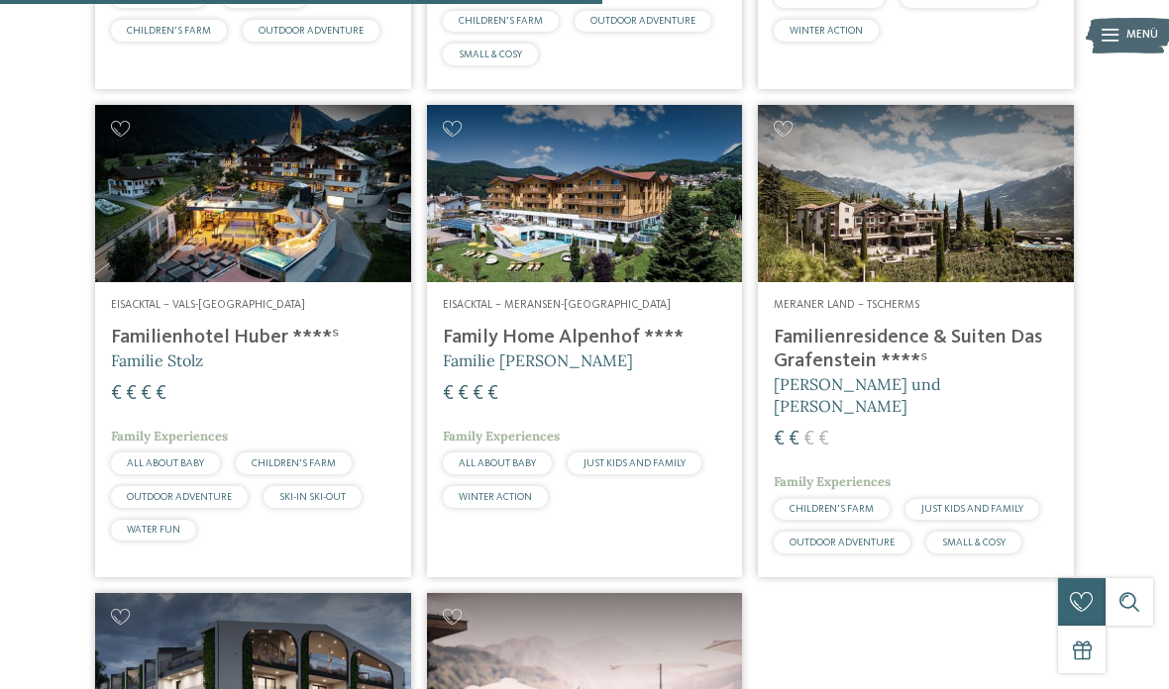
scroll to position [1420, 0]
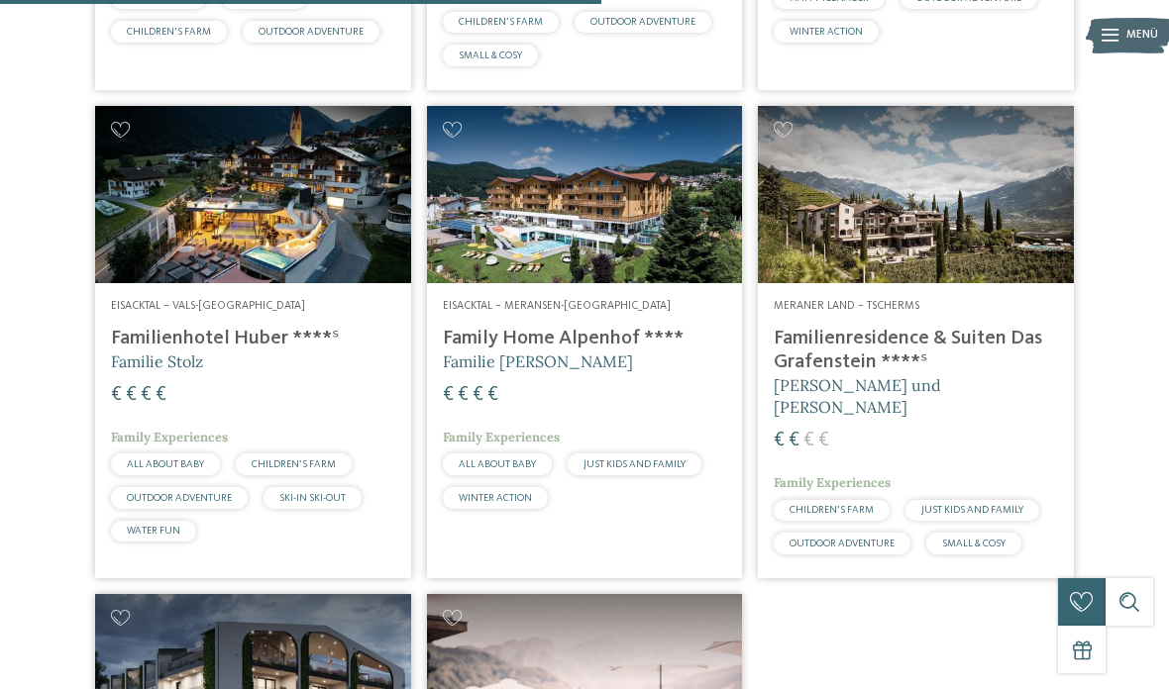
click at [835, 363] on h4 "Familienresidence & Suiten Das Grafenstein ****ˢ" at bounding box center [916, 351] width 284 height 48
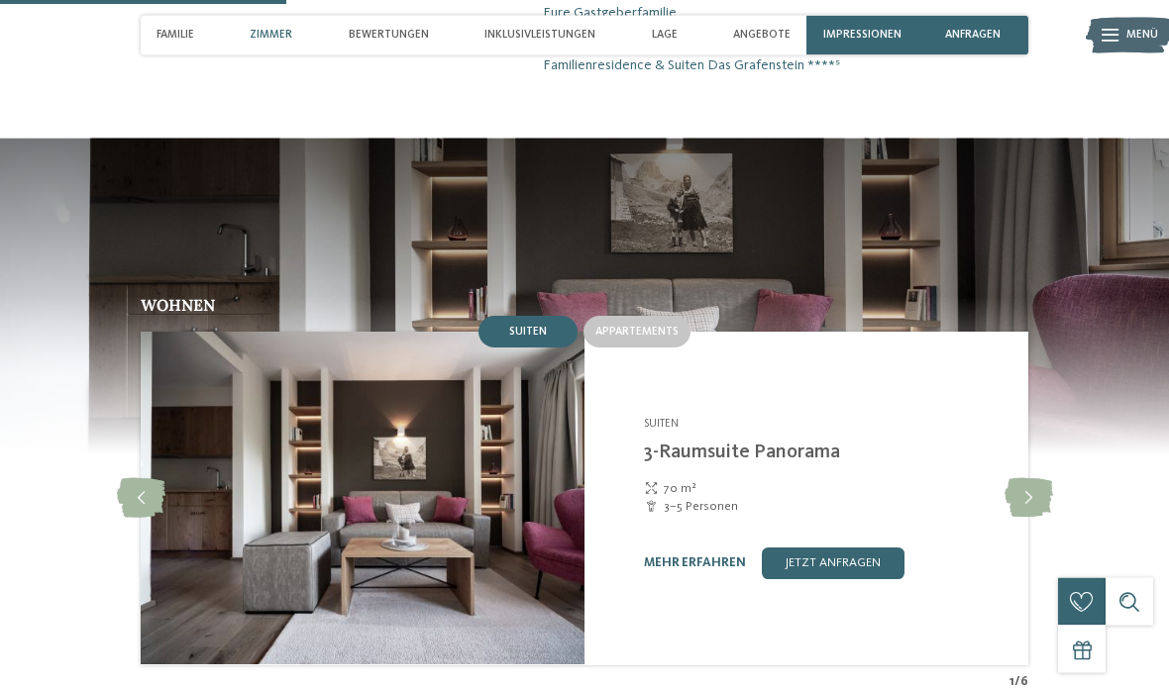
scroll to position [1263, 0]
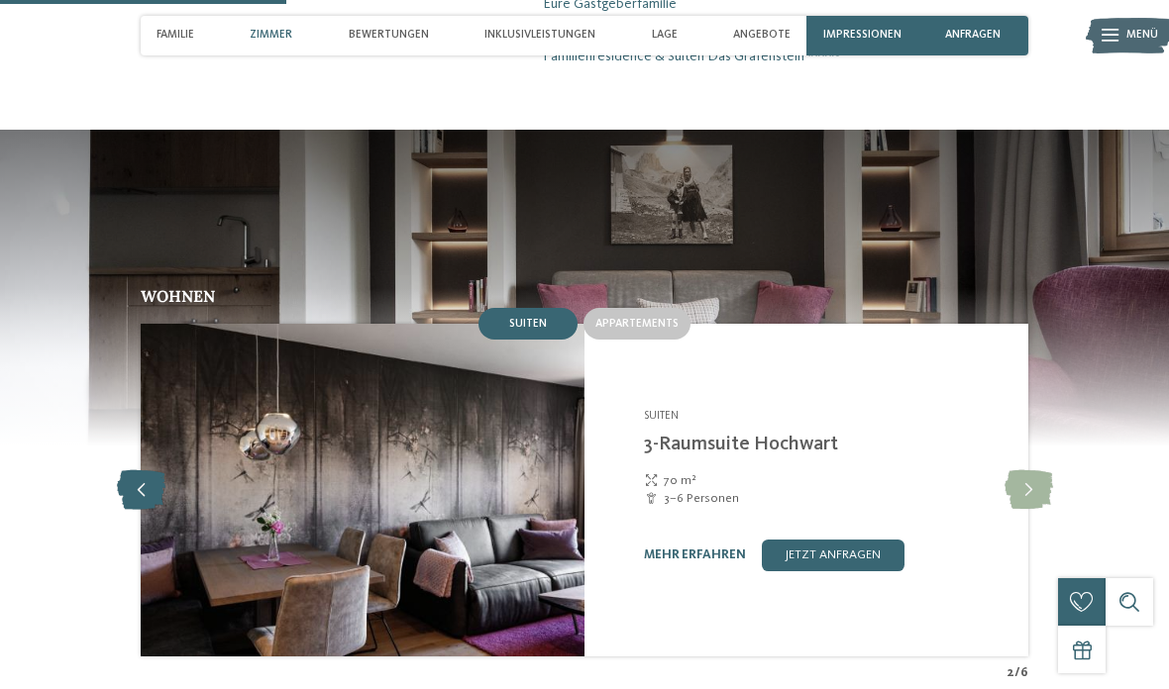
click at [129, 470] on icon at bounding box center [141, 490] width 49 height 40
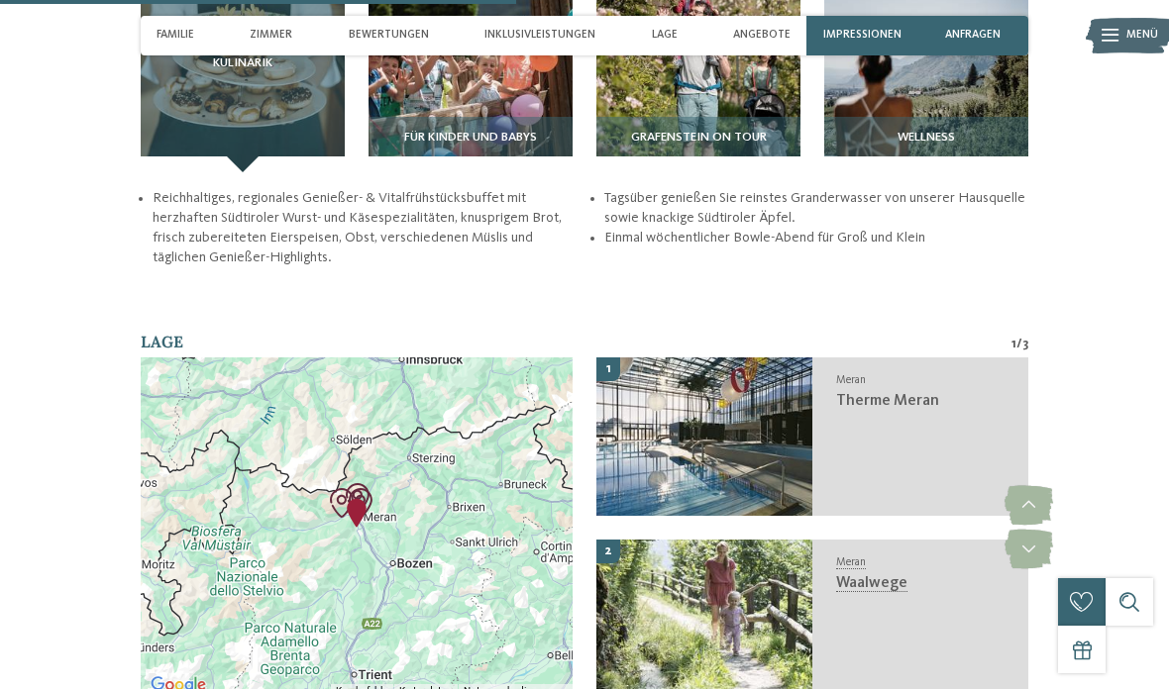
scroll to position [2313, 0]
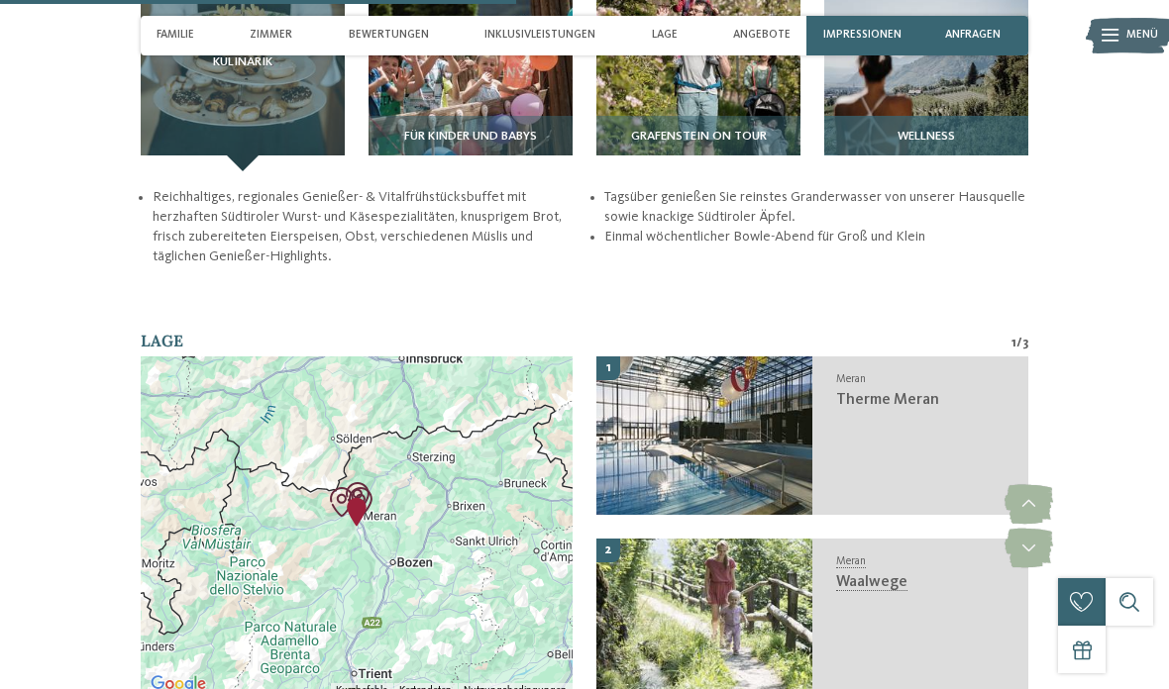
click at [881, 88] on img at bounding box center [926, 69] width 204 height 204
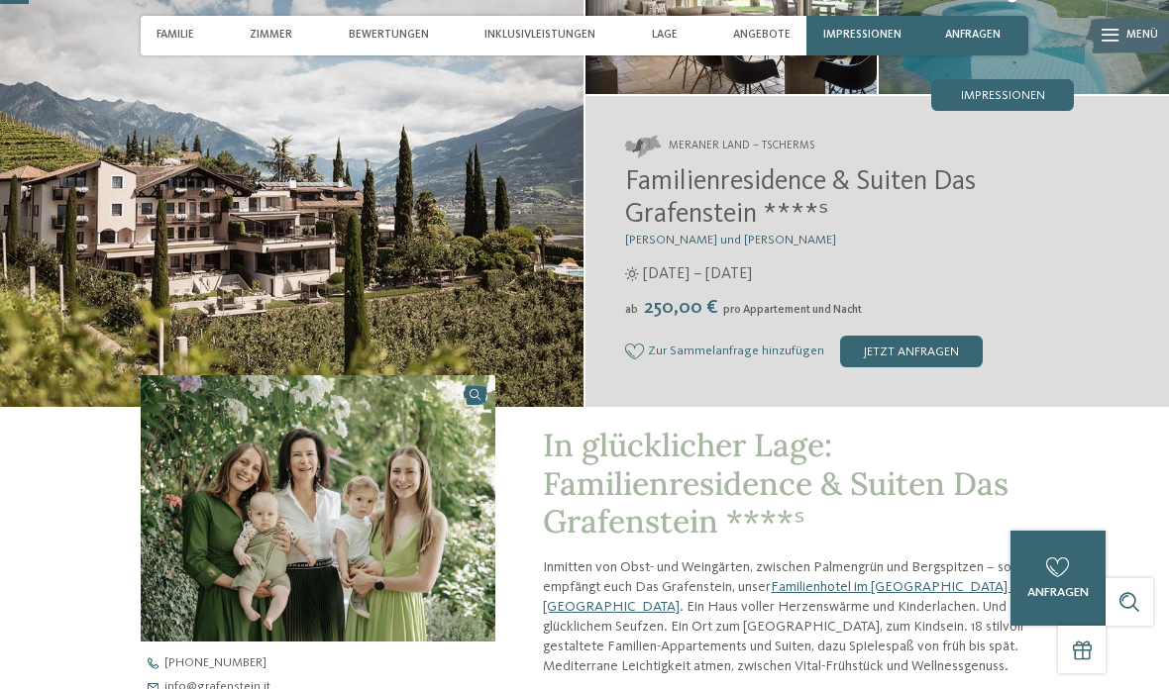
scroll to position [0, 0]
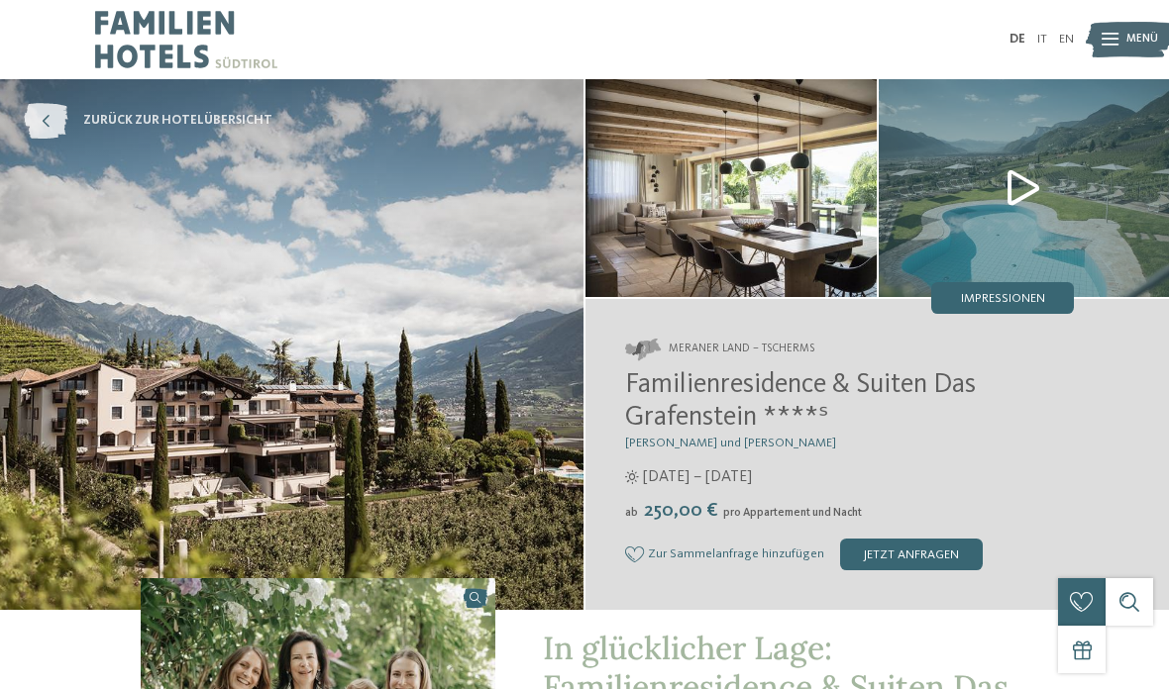
click at [52, 118] on icon at bounding box center [46, 121] width 44 height 36
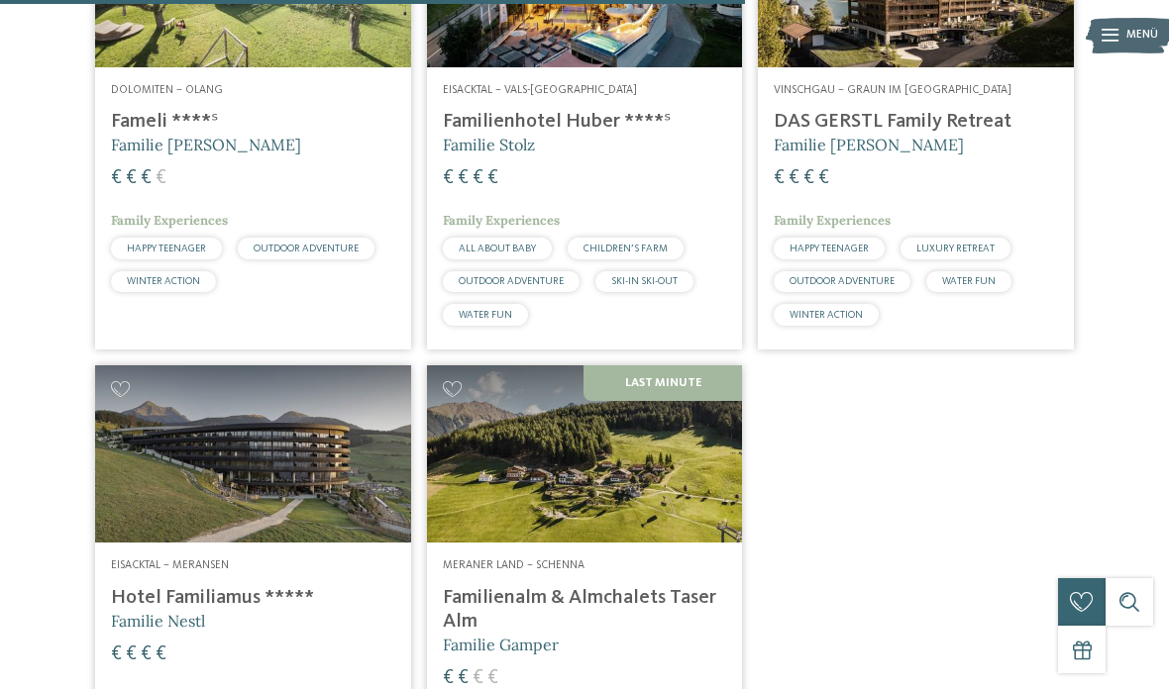
scroll to position [1690, 0]
click at [161, 507] on img at bounding box center [253, 454] width 316 height 177
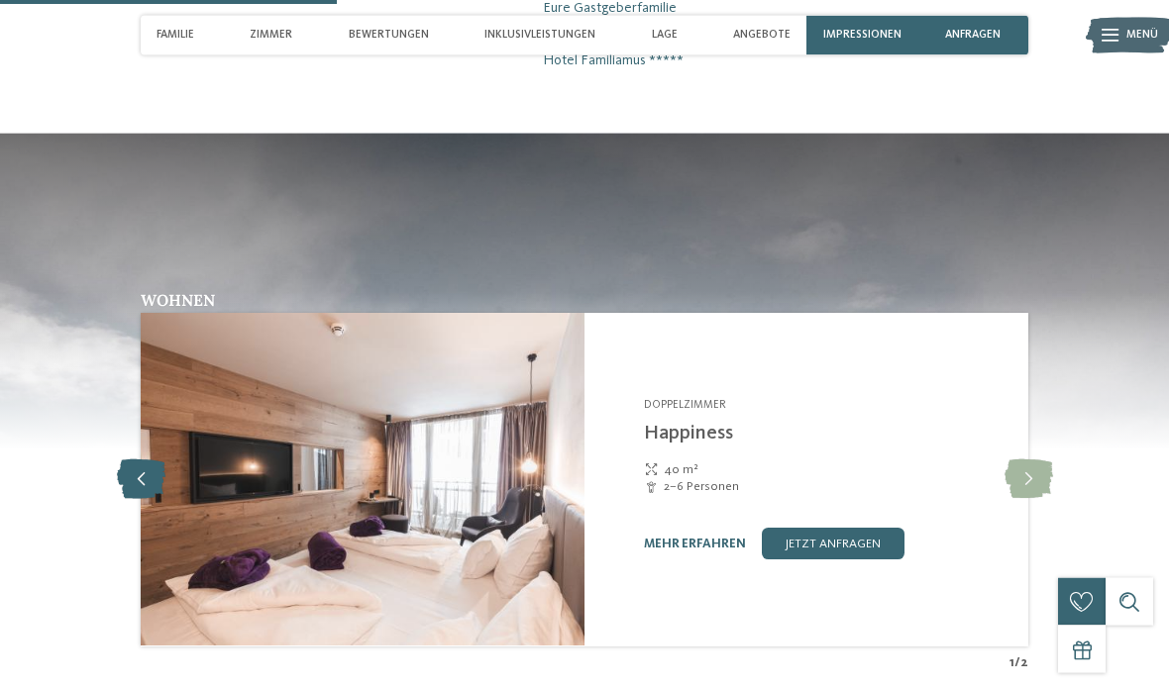
scroll to position [1676, 0]
click at [130, 471] on icon at bounding box center [141, 480] width 49 height 40
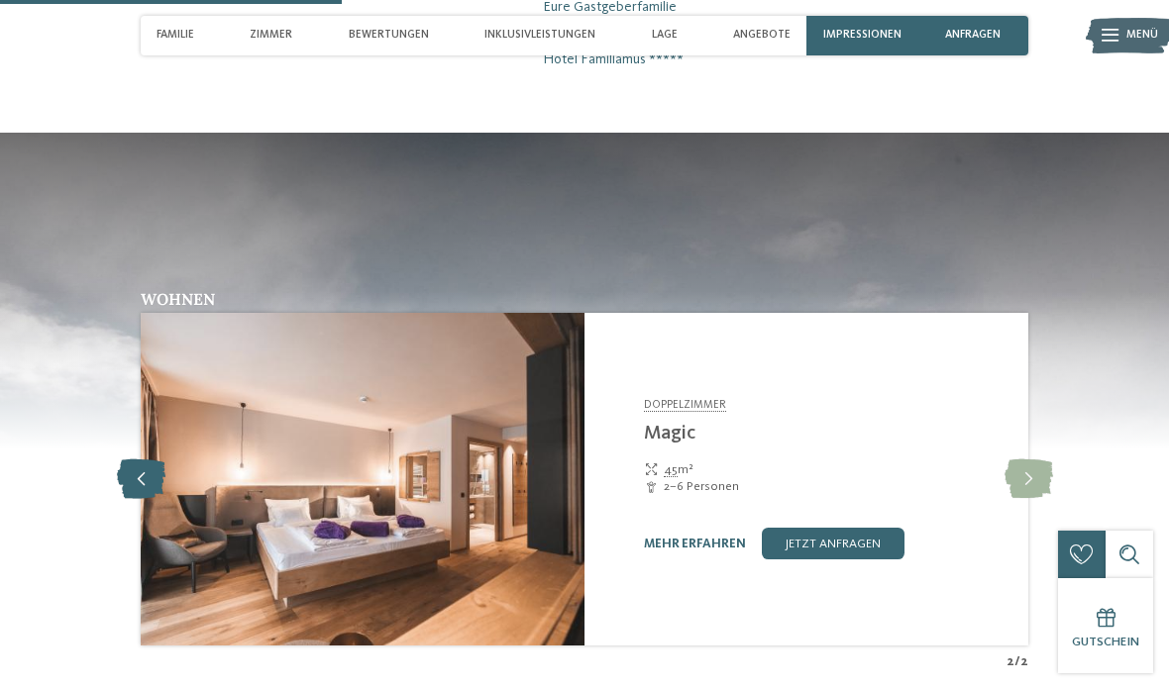
scroll to position [1677, 0]
click at [131, 463] on icon at bounding box center [141, 479] width 49 height 40
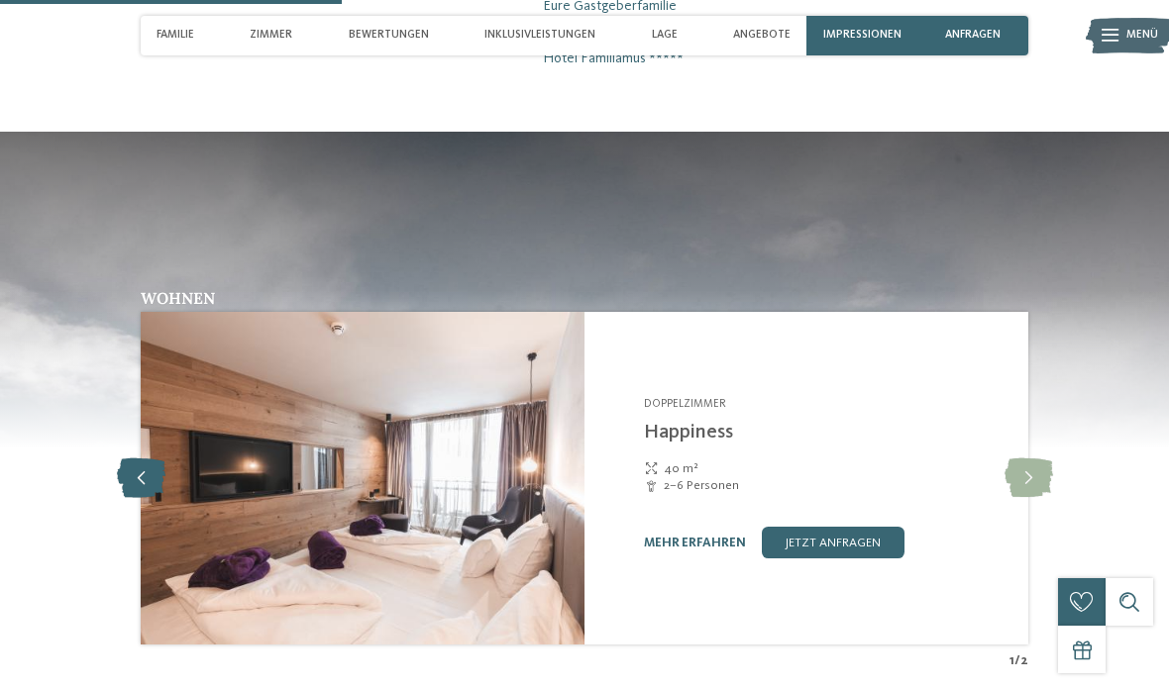
click at [126, 472] on icon at bounding box center [141, 479] width 49 height 40
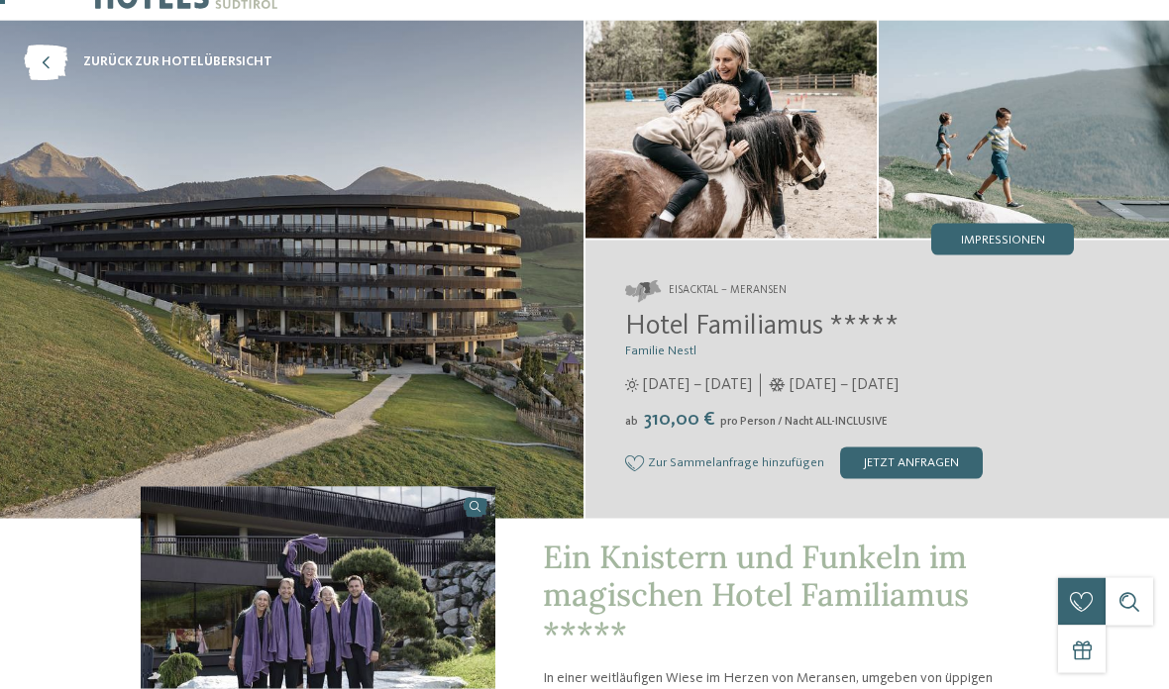
scroll to position [0, 0]
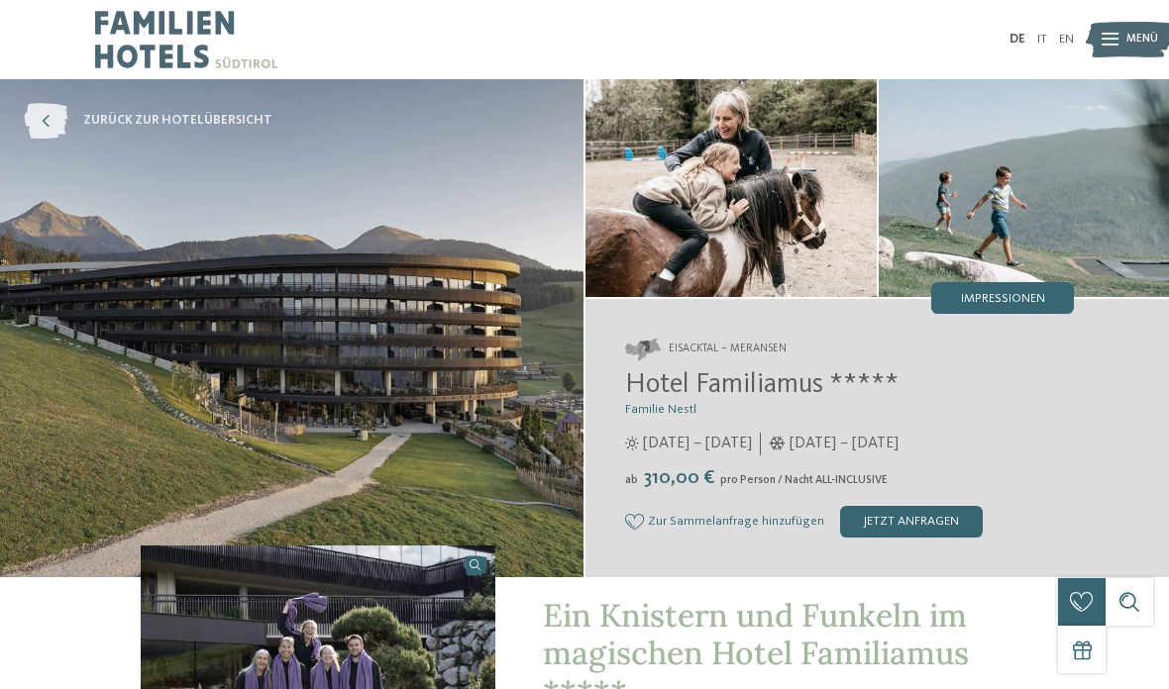
click at [43, 131] on icon at bounding box center [46, 121] width 44 height 36
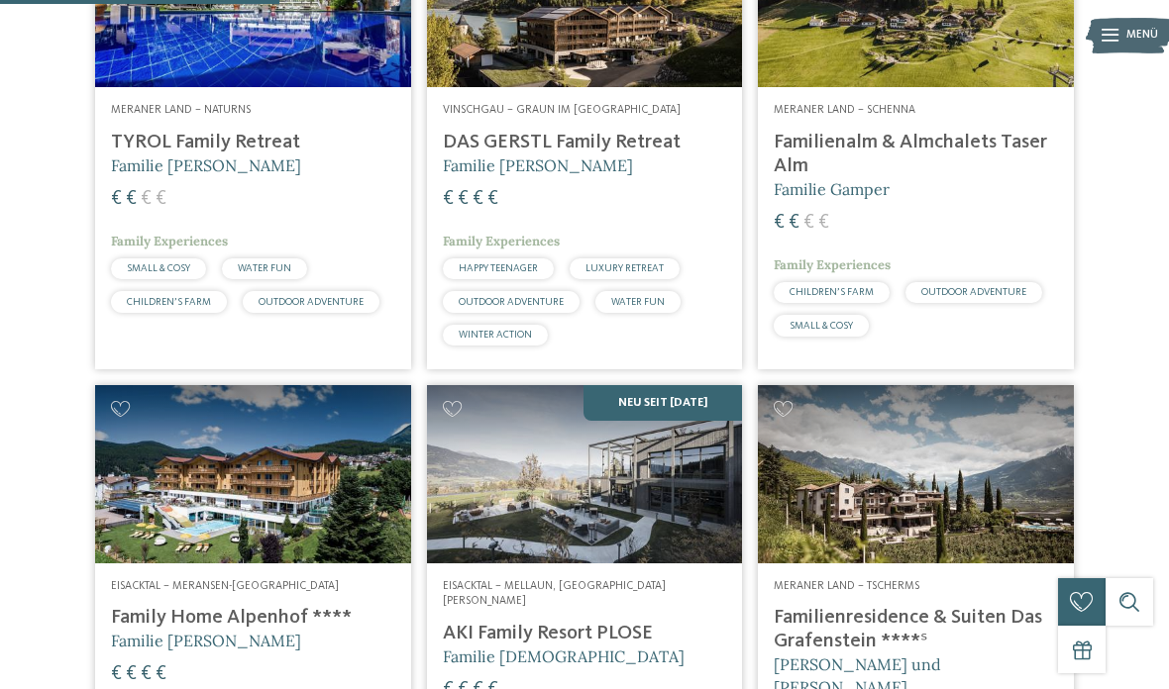
scroll to position [756, 0]
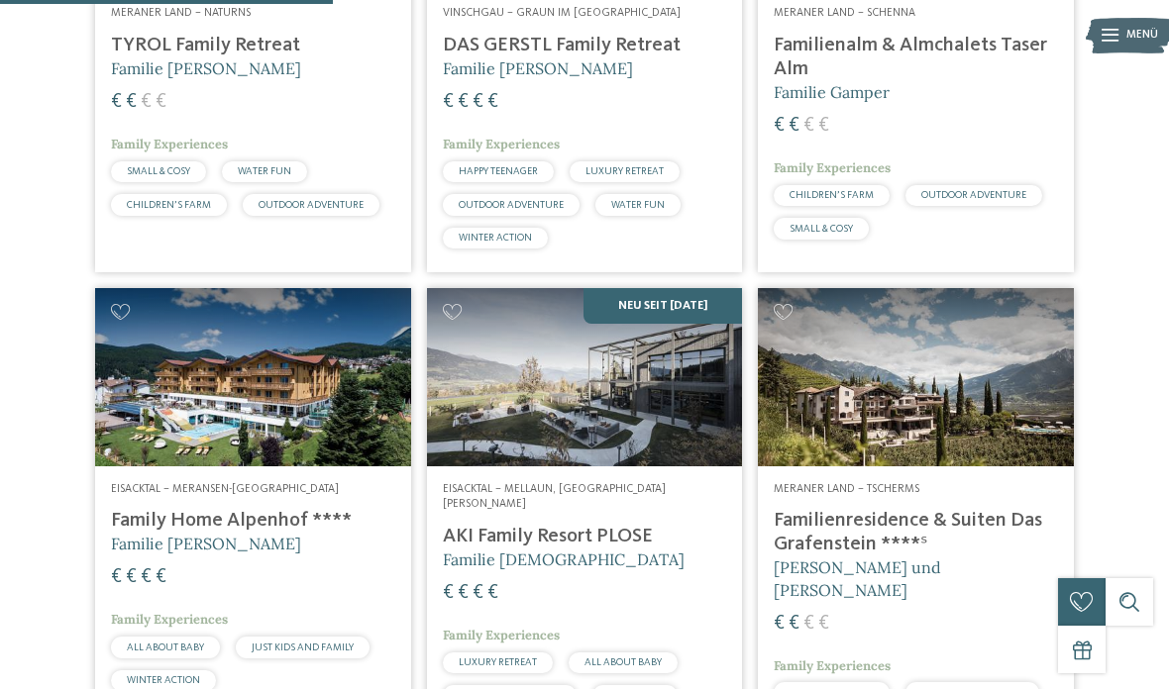
click at [513, 509] on div "Eisacktal – Mellaun, [GEOGRAPHIC_DATA][PERSON_NAME] [GEOGRAPHIC_DATA] Familie […" at bounding box center [585, 616] width 316 height 298
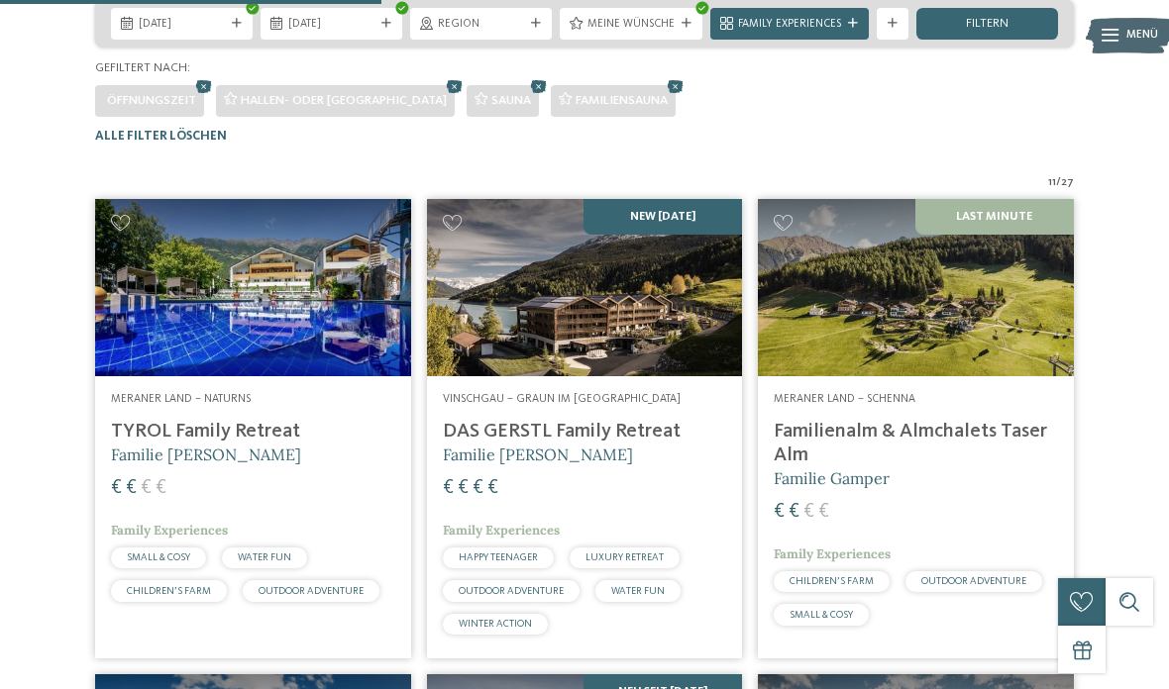
scroll to position [891, 0]
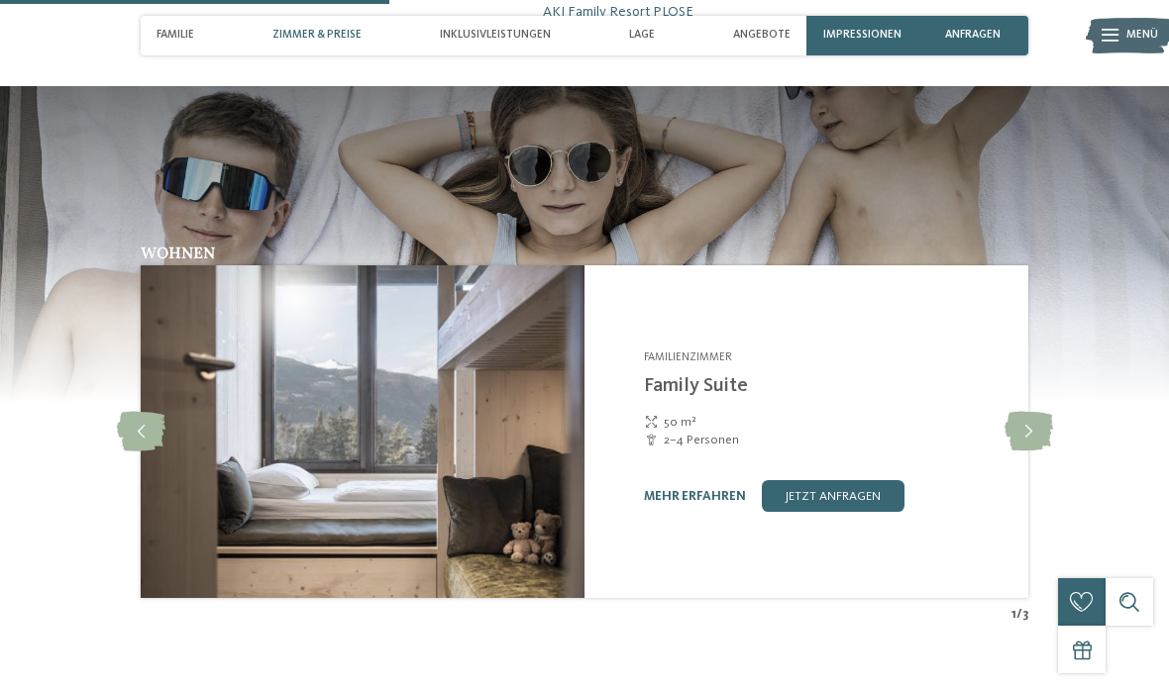
scroll to position [1857, 0]
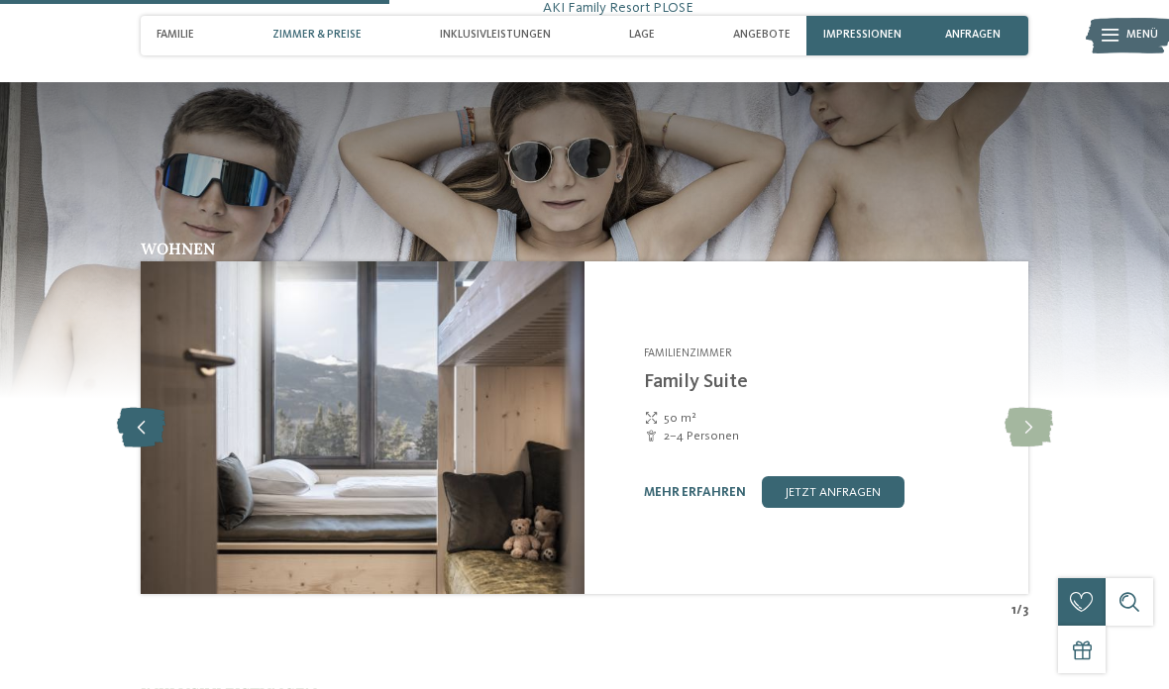
click at [136, 408] on icon at bounding box center [141, 428] width 49 height 40
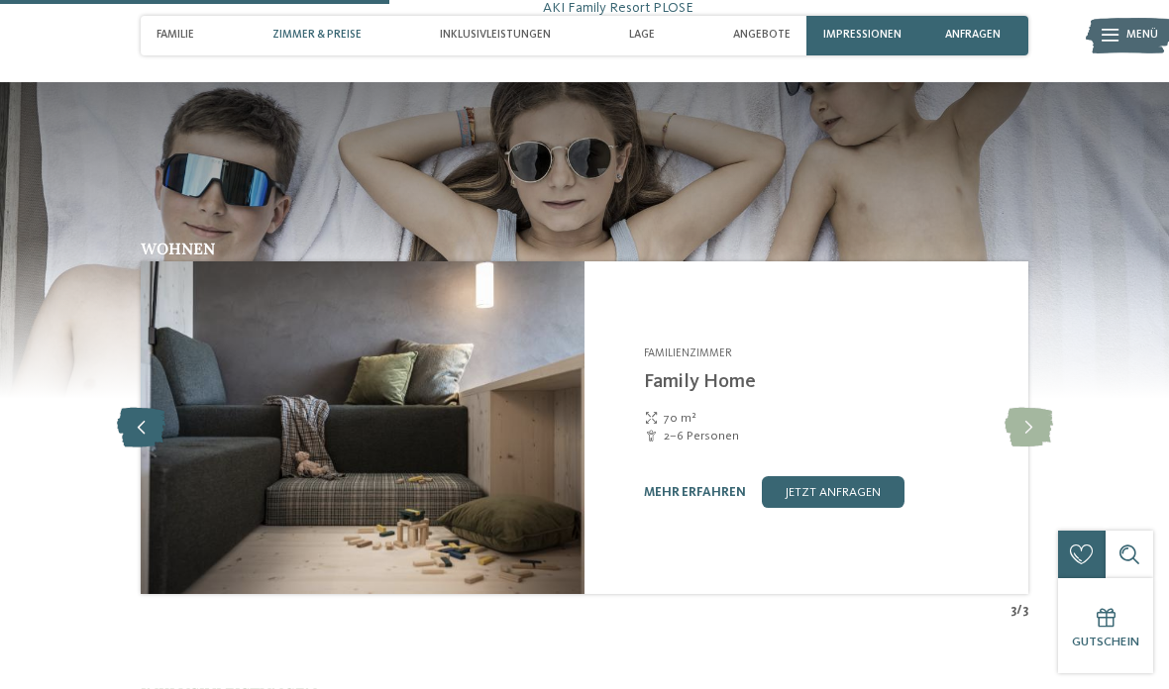
click at [127, 408] on icon at bounding box center [141, 428] width 49 height 40
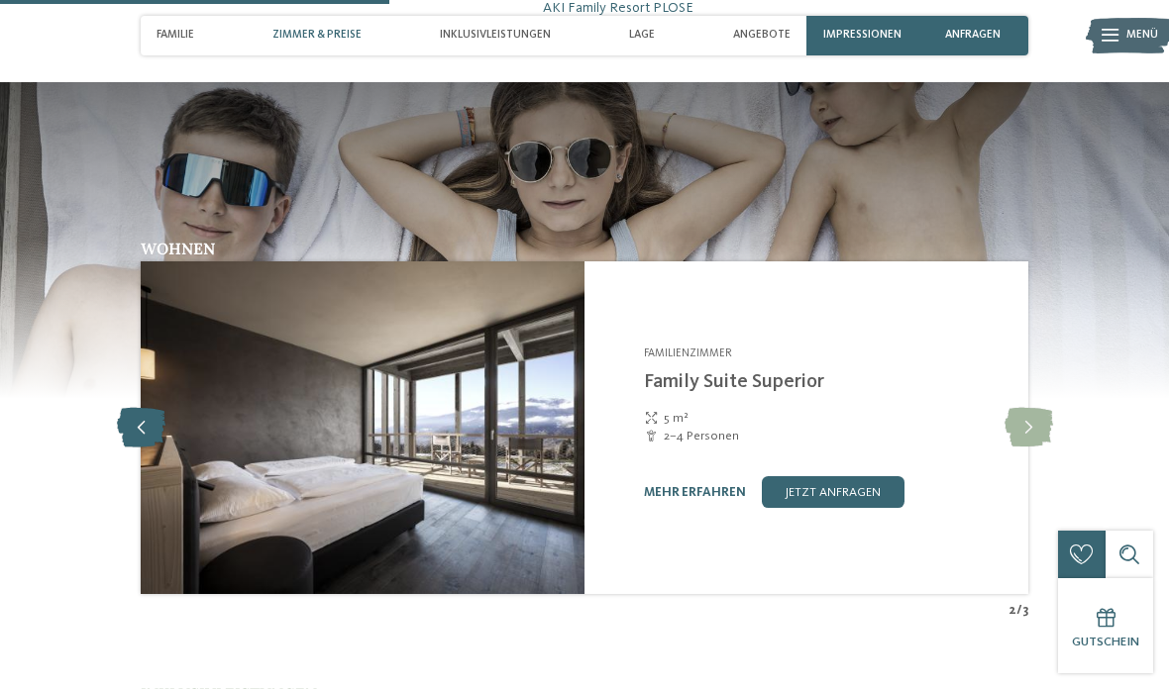
click at [121, 408] on icon at bounding box center [141, 428] width 49 height 40
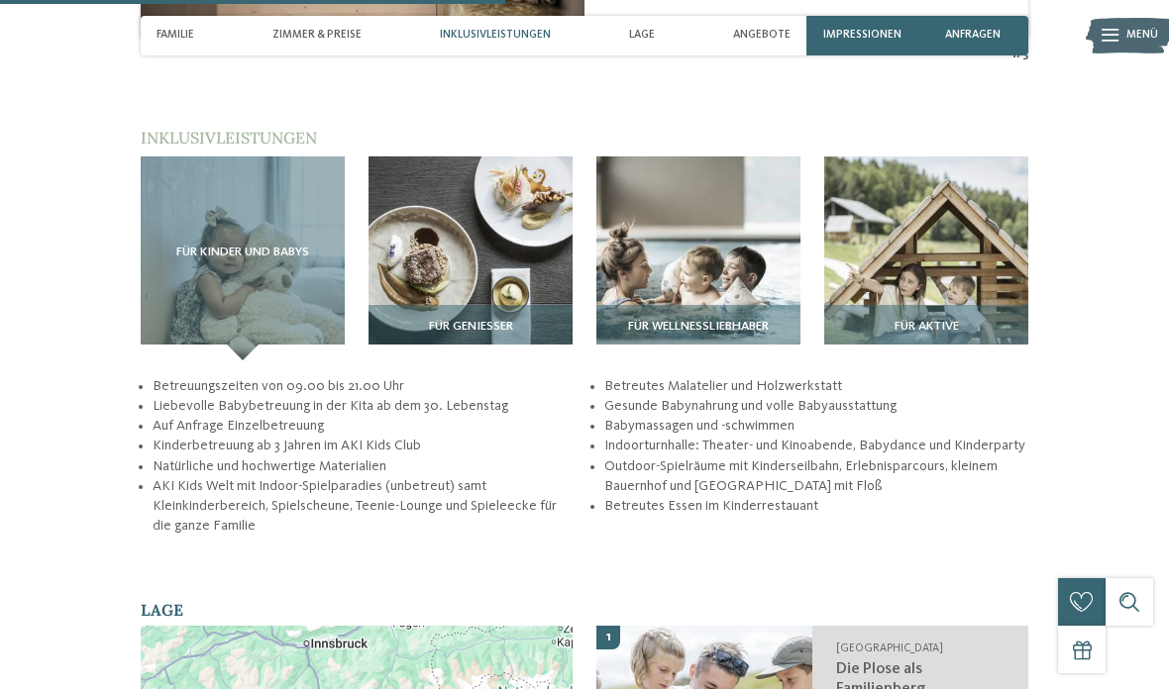
scroll to position [2416, 0]
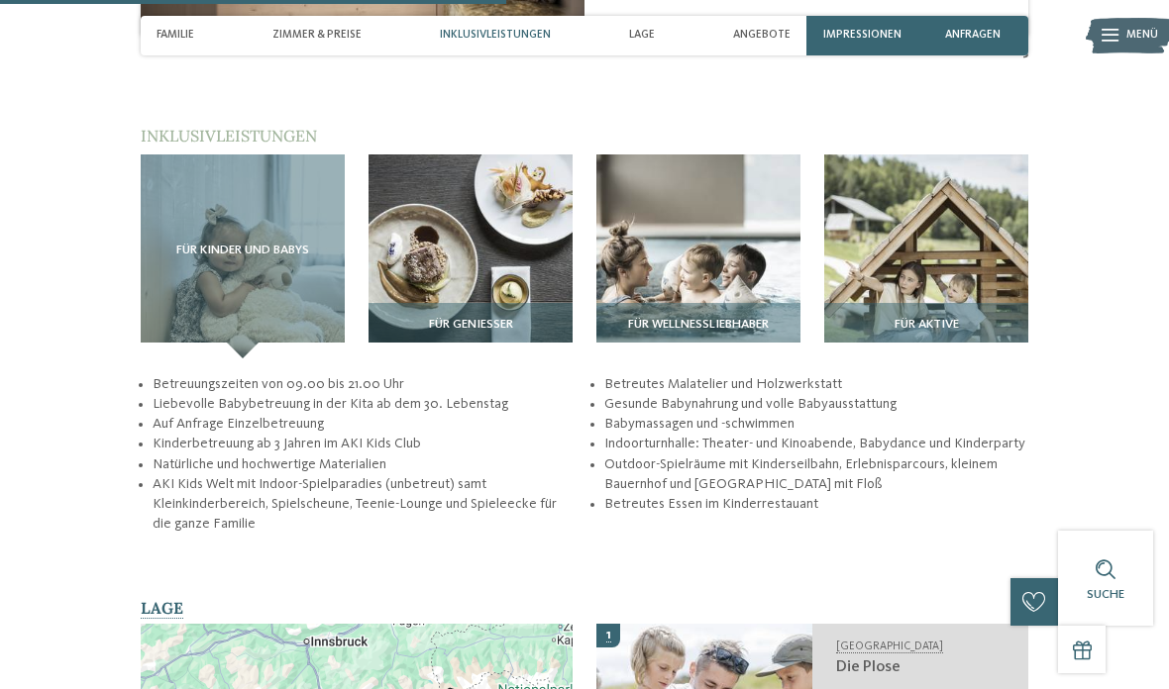
click at [93, 401] on section "Inklusivleistungen / Für Kinder und Babys" at bounding box center [585, 330] width 1078 height 410
click at [90, 459] on section "Inklusivleistungen / Für Kinder und Babys" at bounding box center [585, 330] width 1078 height 410
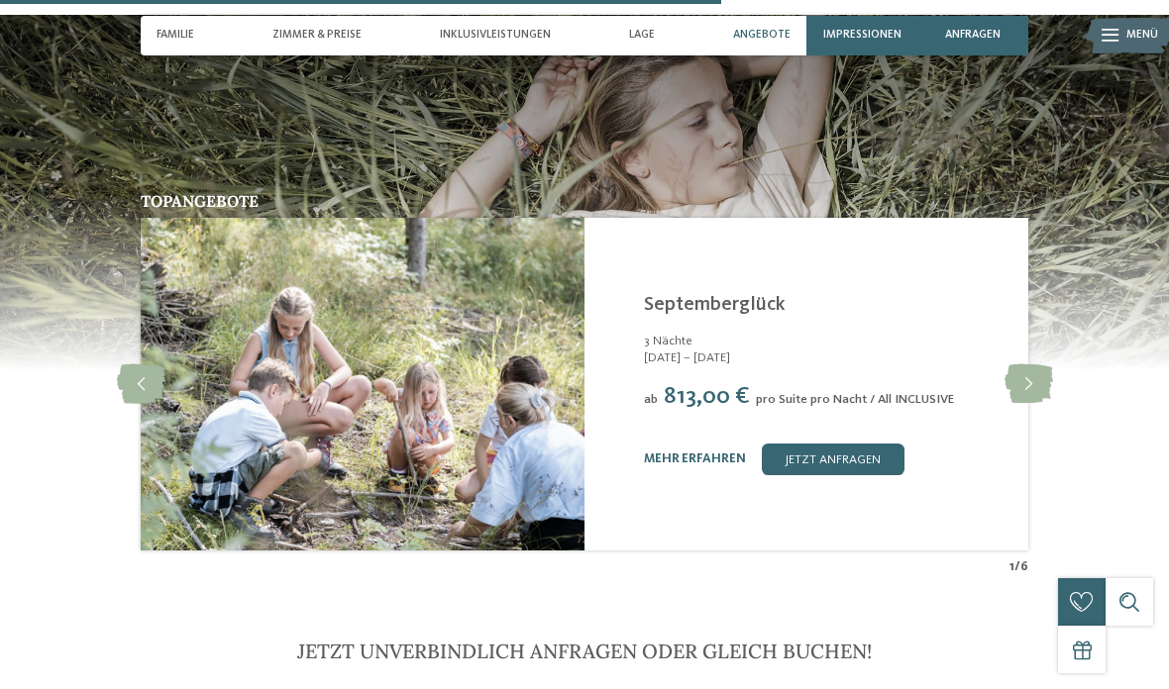
scroll to position [3446, 0]
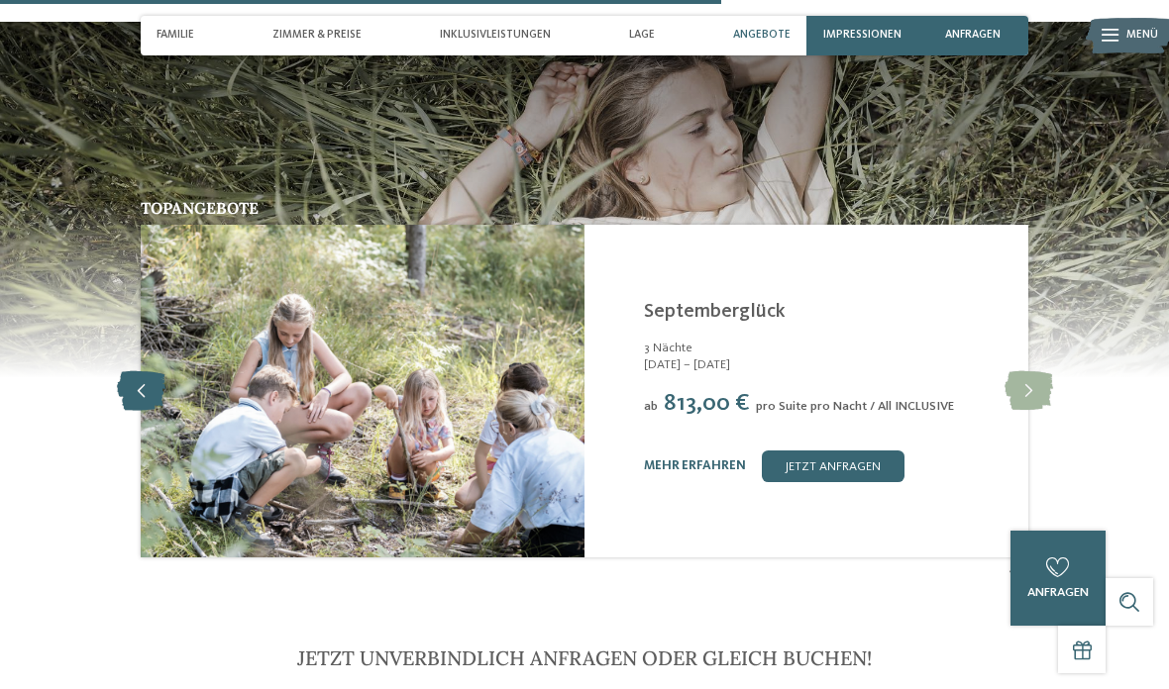
click at [121, 371] on icon at bounding box center [141, 391] width 49 height 40
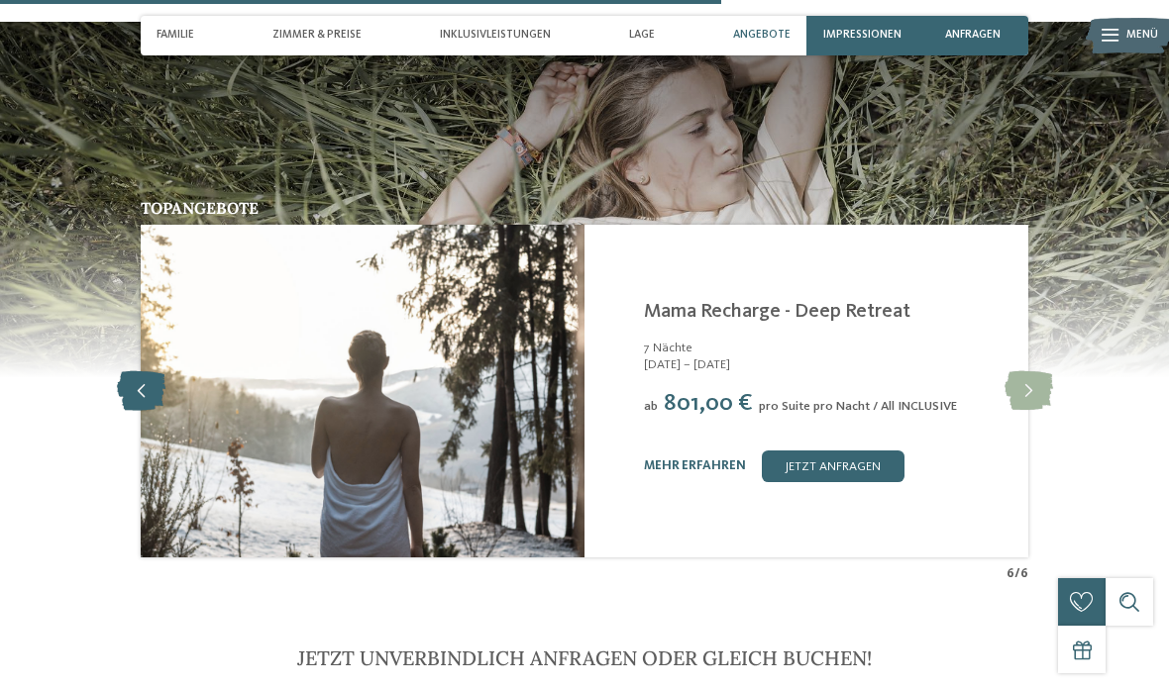
click at [140, 371] on icon at bounding box center [141, 391] width 49 height 40
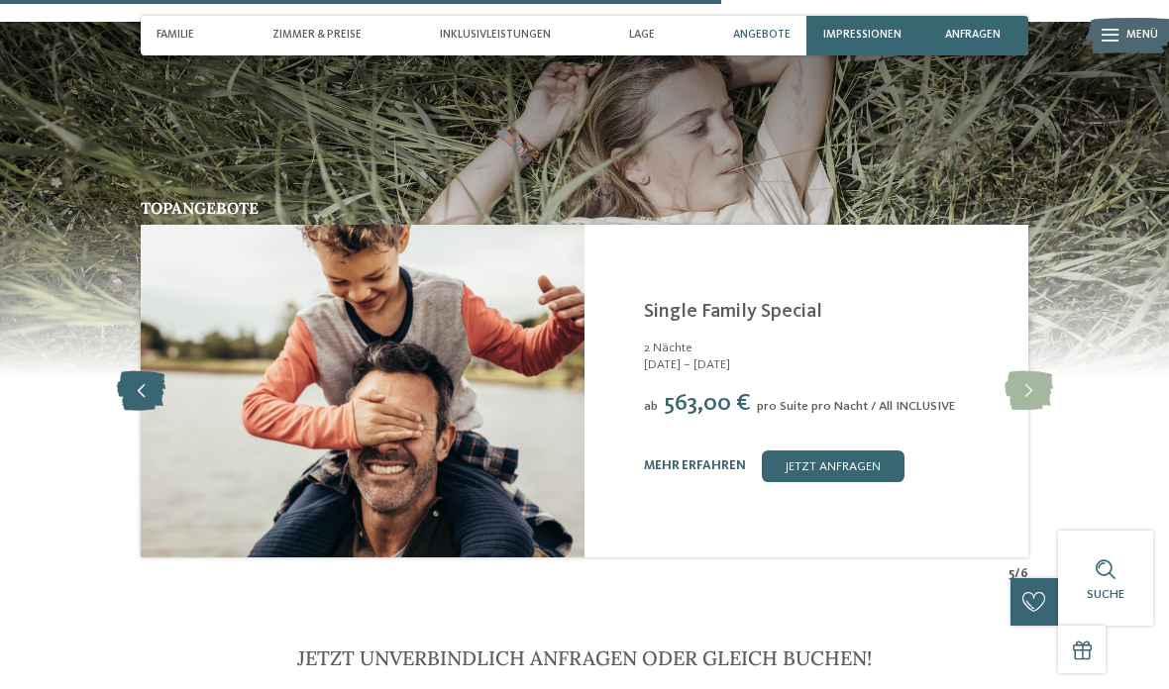
click at [127, 371] on icon at bounding box center [141, 391] width 49 height 40
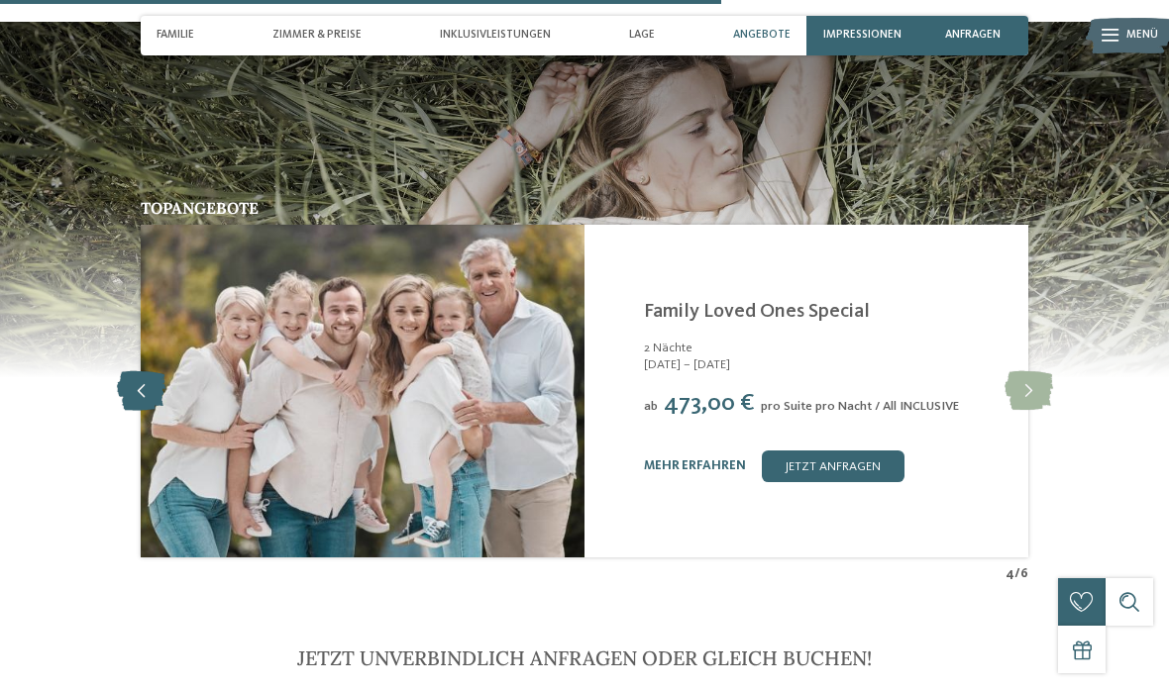
click at [135, 371] on icon at bounding box center [141, 391] width 49 height 40
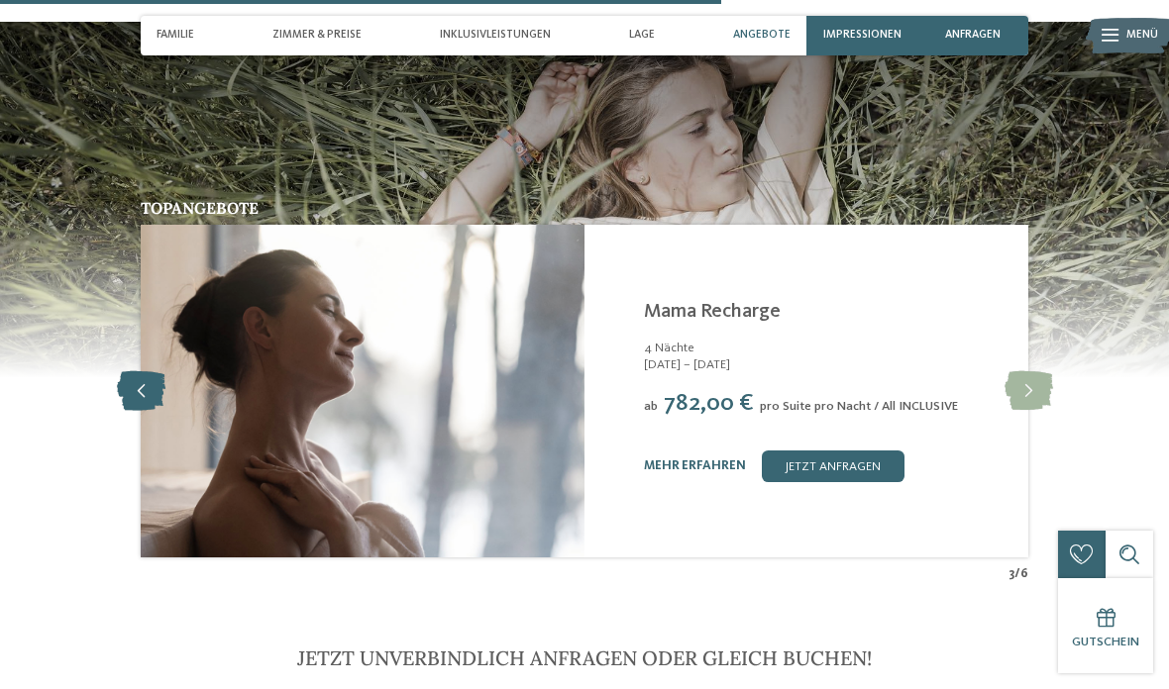
click at [138, 371] on icon at bounding box center [141, 391] width 49 height 40
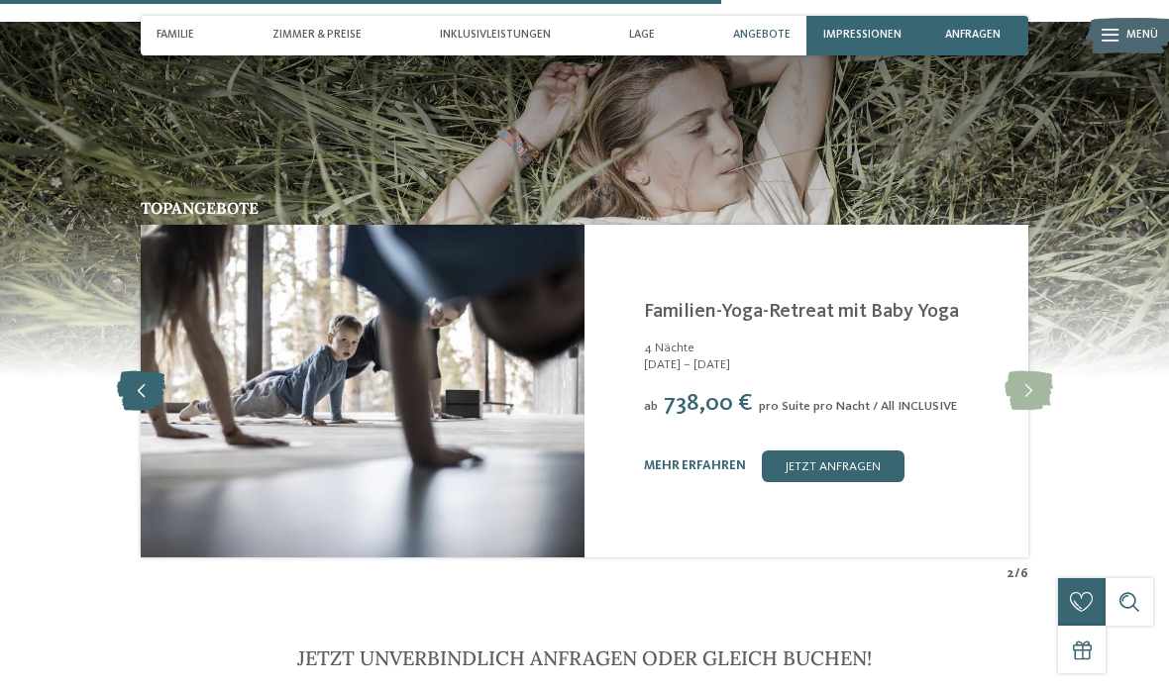
click at [134, 371] on icon at bounding box center [141, 391] width 49 height 40
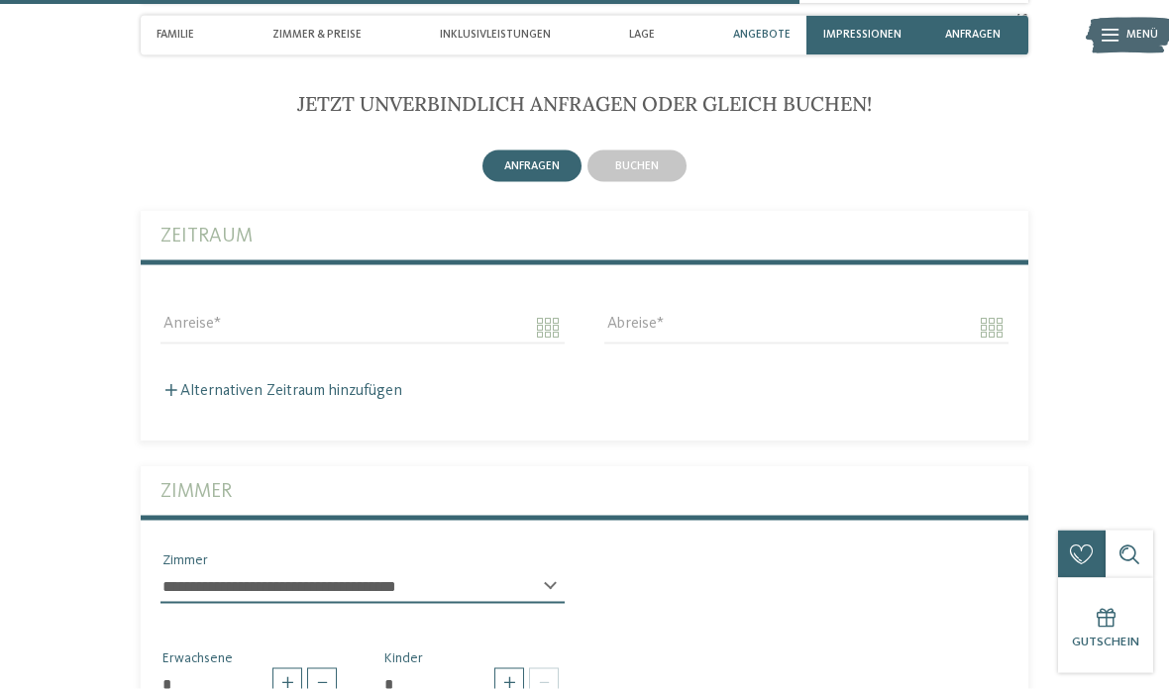
scroll to position [3819, 0]
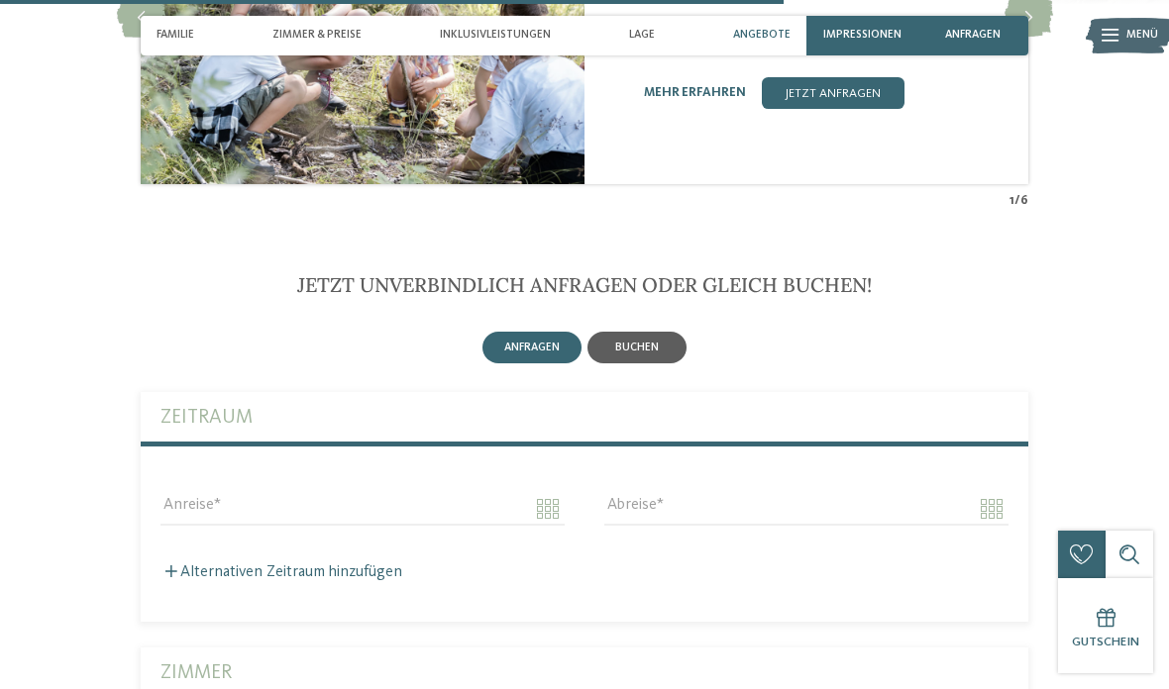
click at [628, 342] on span "buchen" at bounding box center [637, 348] width 44 height 12
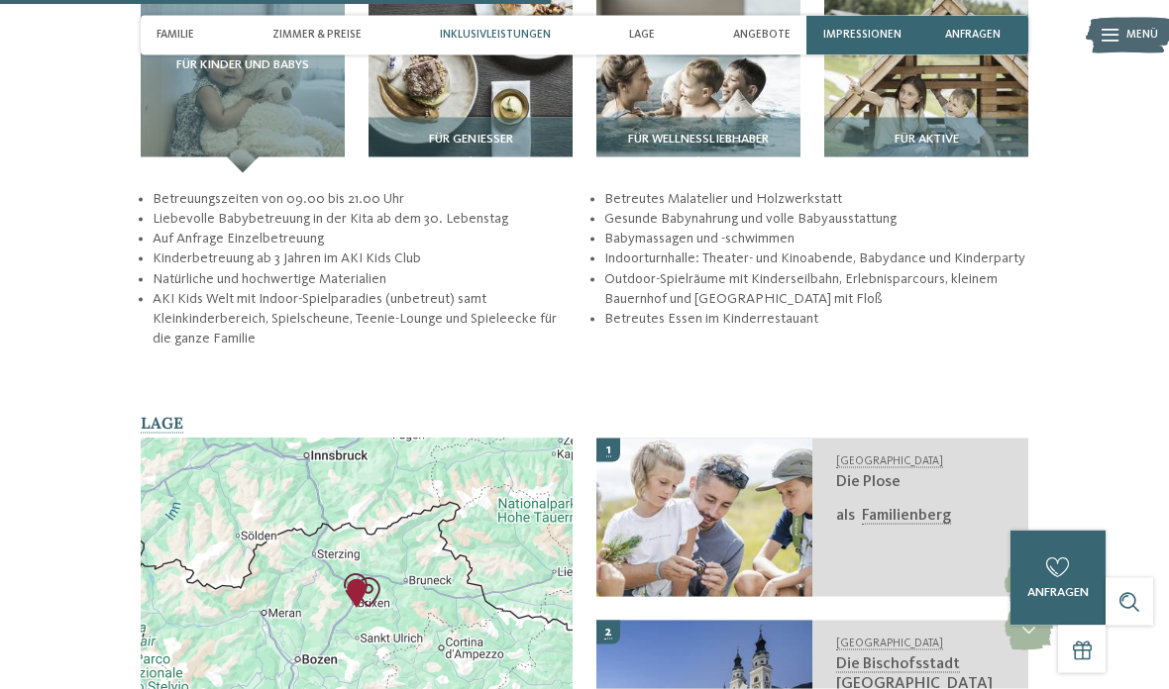
scroll to position [2507, 0]
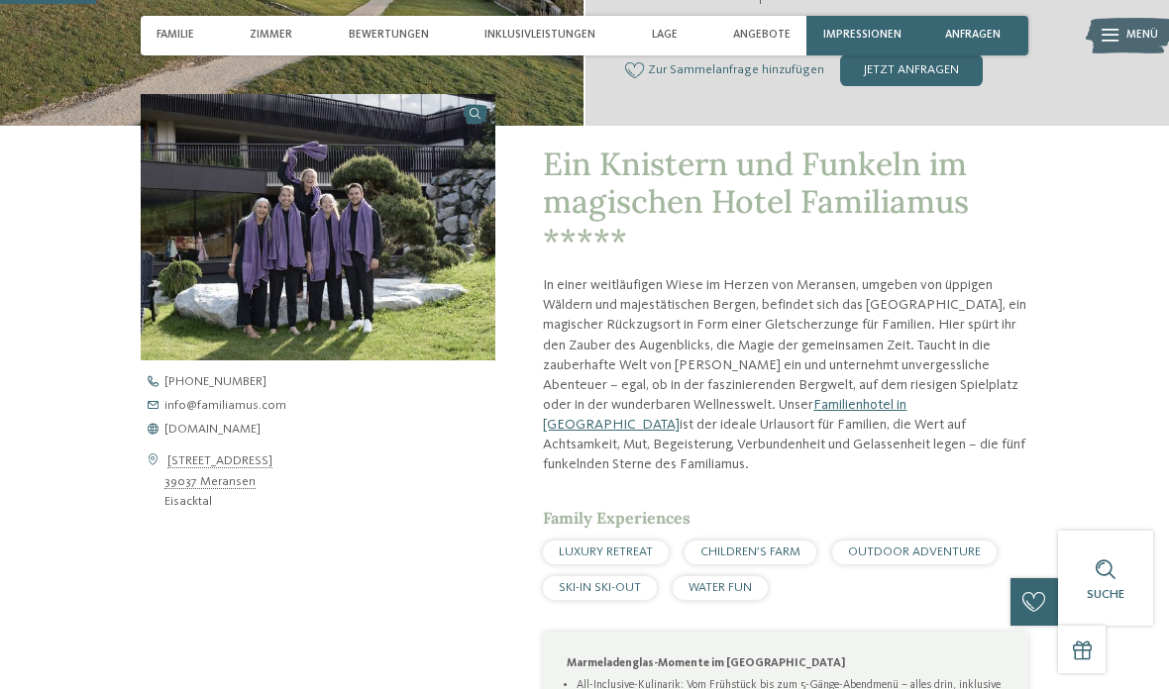
scroll to position [449, 0]
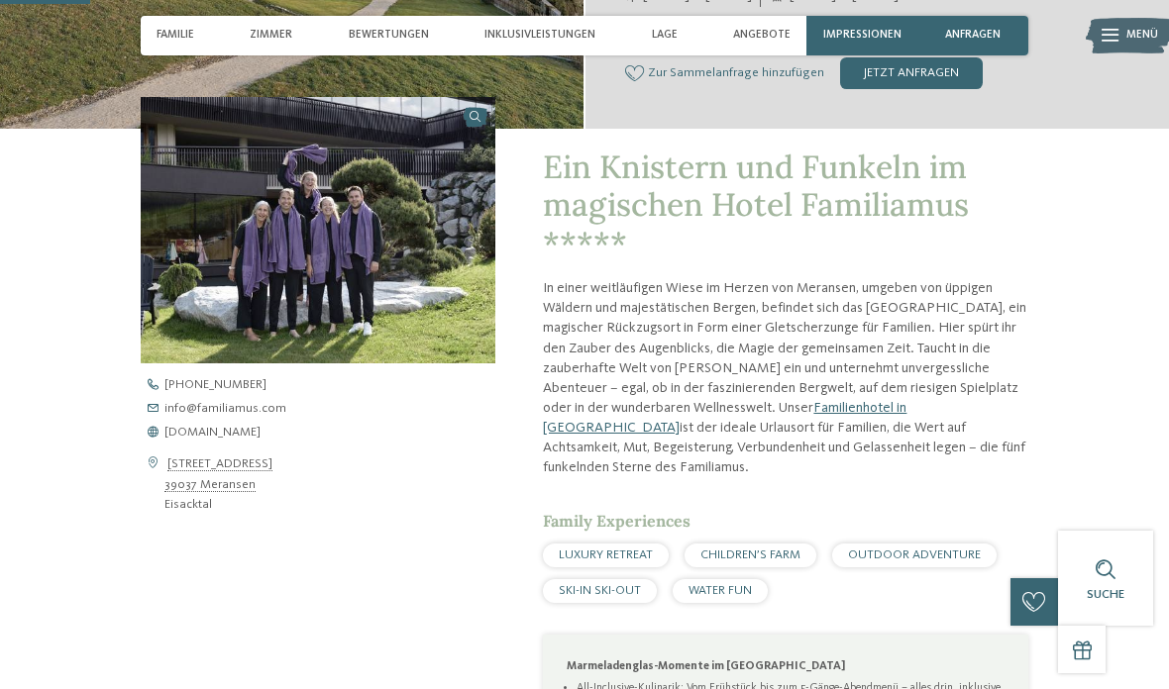
click at [189, 427] on span "[DOMAIN_NAME]" at bounding box center [212, 433] width 96 height 13
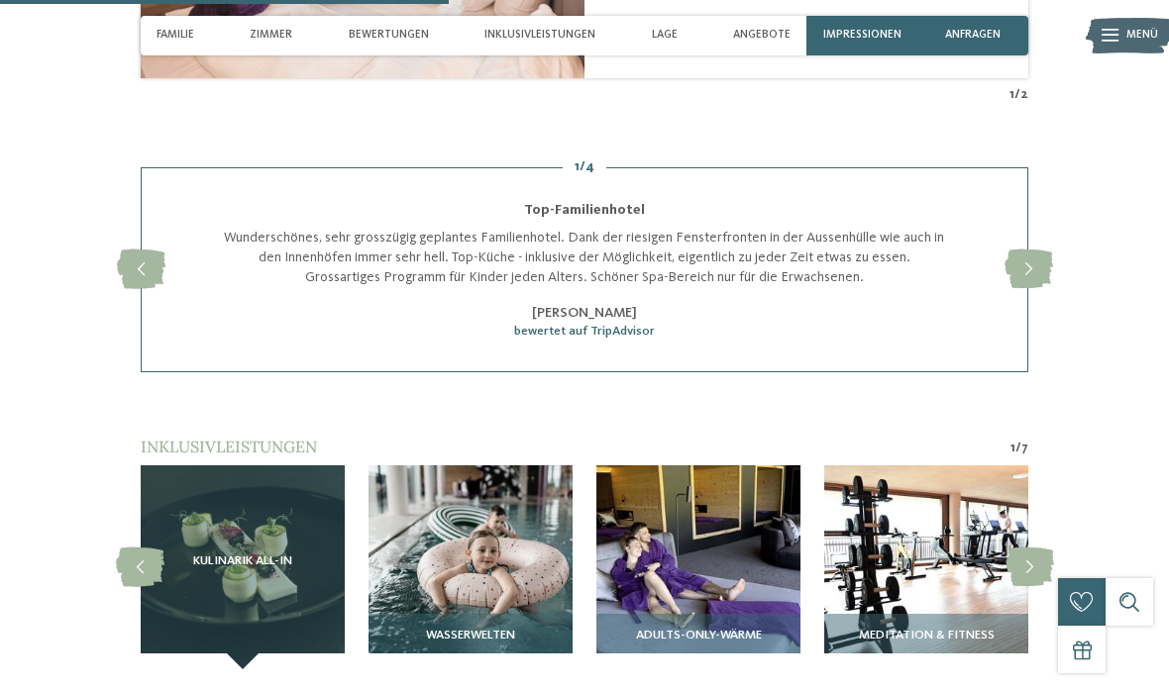
scroll to position [2242, 0]
